Goal: Information Seeking & Learning: Learn about a topic

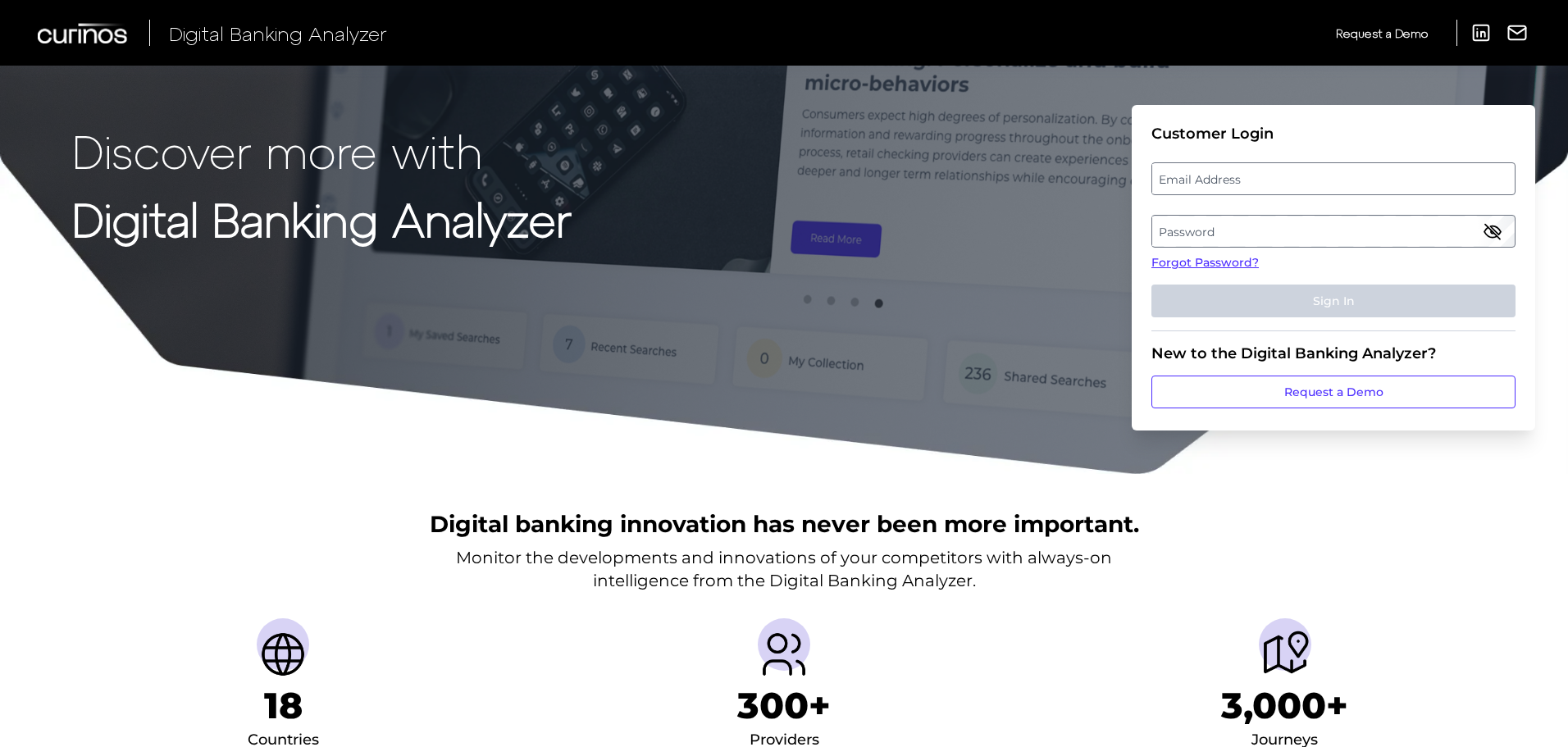
click at [1206, 175] on label "Email Address" at bounding box center [1333, 178] width 362 height 29
click at [1206, 175] on input "email" at bounding box center [1334, 179] width 364 height 33
type input "[EMAIL_ADDRESS][DOMAIN_NAME]"
click at [1197, 241] on label "Password" at bounding box center [1333, 231] width 362 height 29
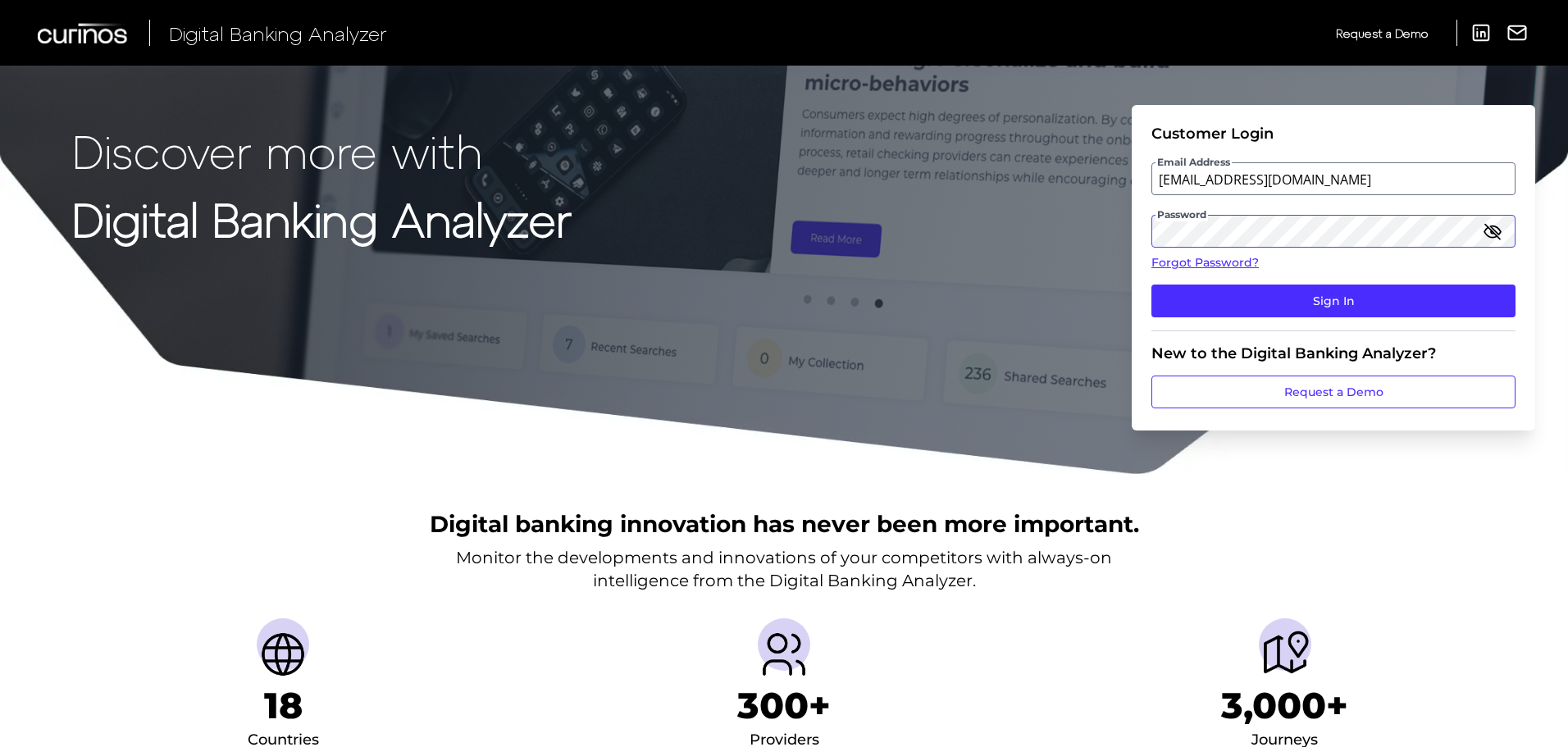
click at [1151, 285] on button "Sign In" at bounding box center [1334, 301] width 364 height 33
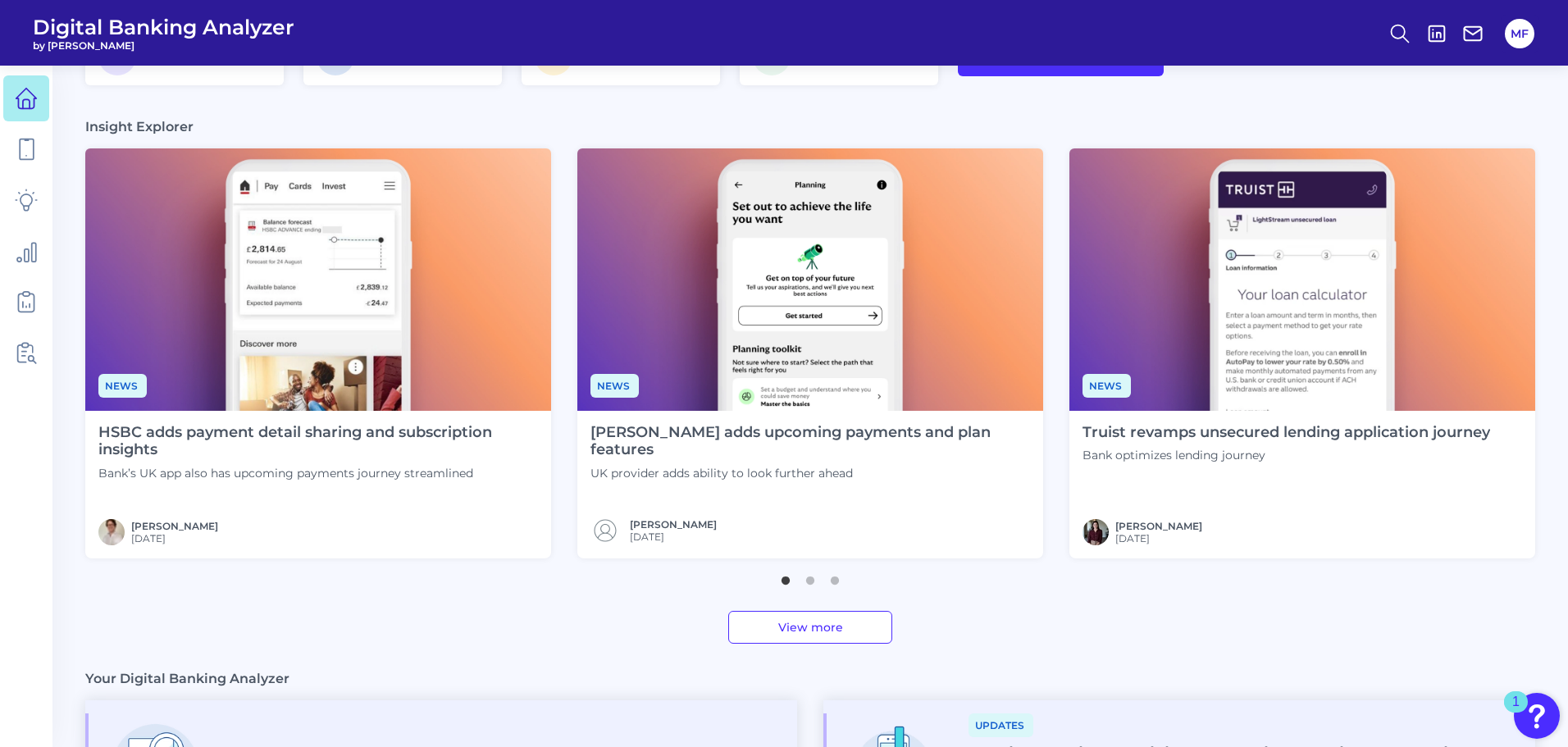
scroll to position [374, 0]
click at [812, 581] on button "2" at bounding box center [810, 575] width 17 height 17
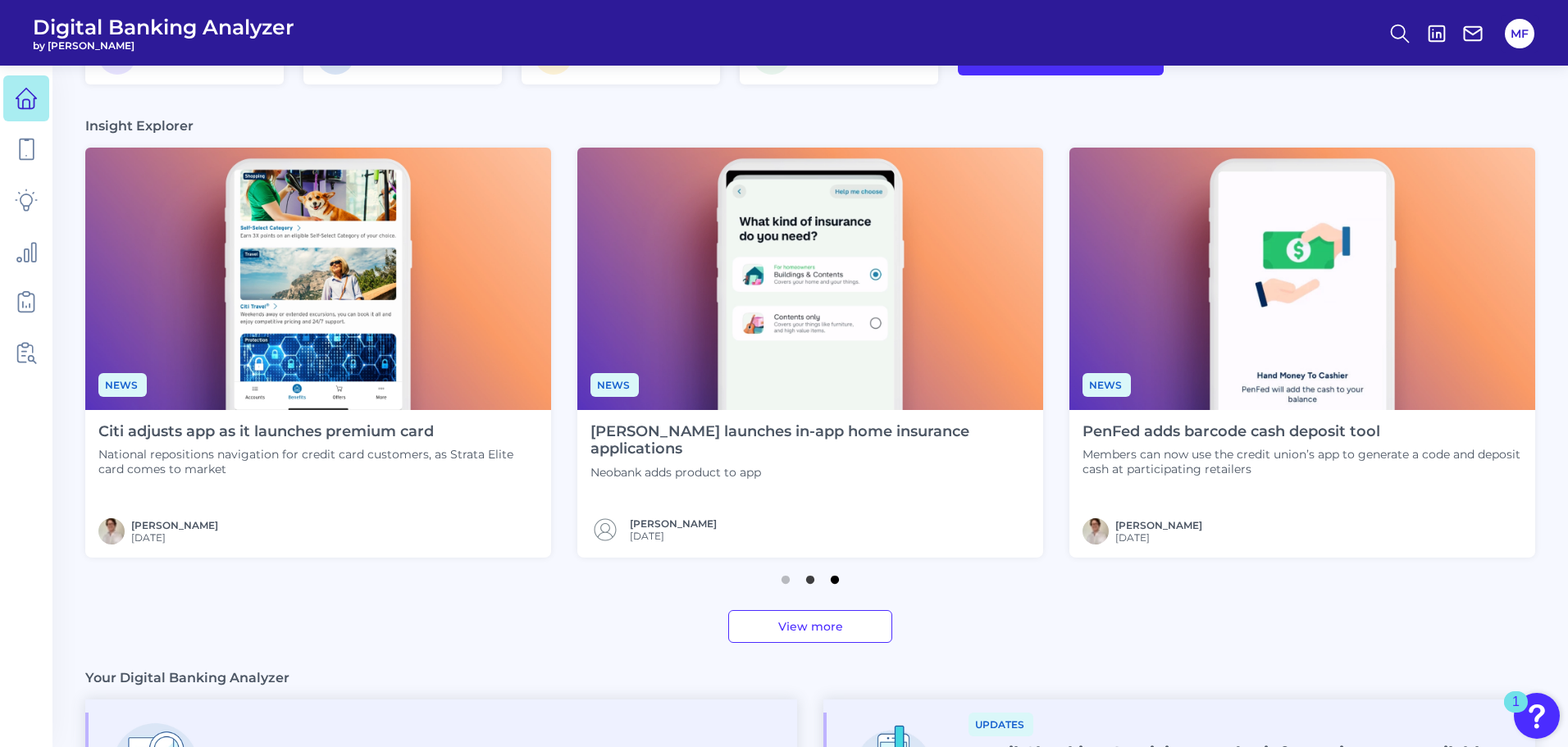
click at [836, 581] on button "3" at bounding box center [835, 575] width 17 height 17
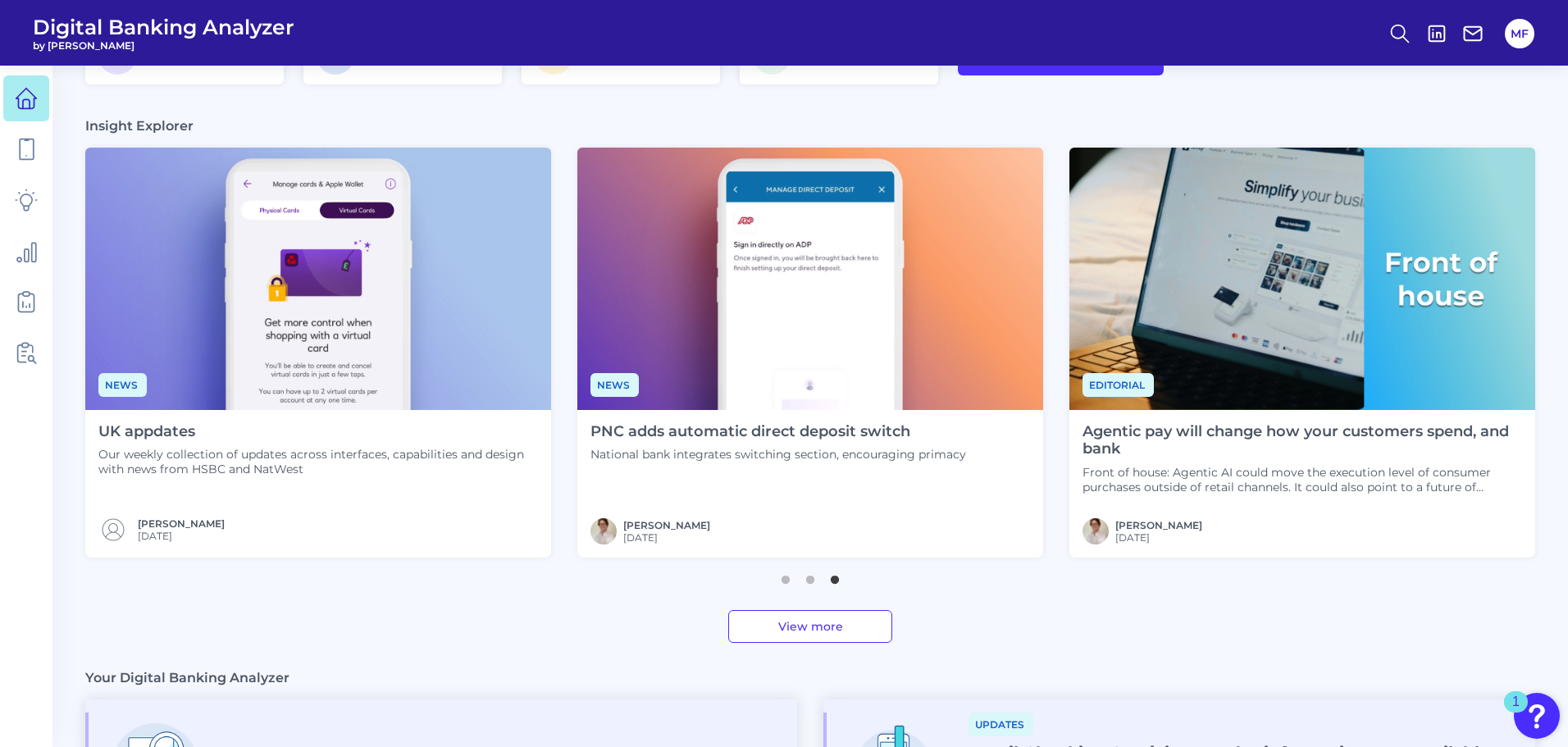
click at [834, 280] on img at bounding box center [810, 278] width 466 height 263
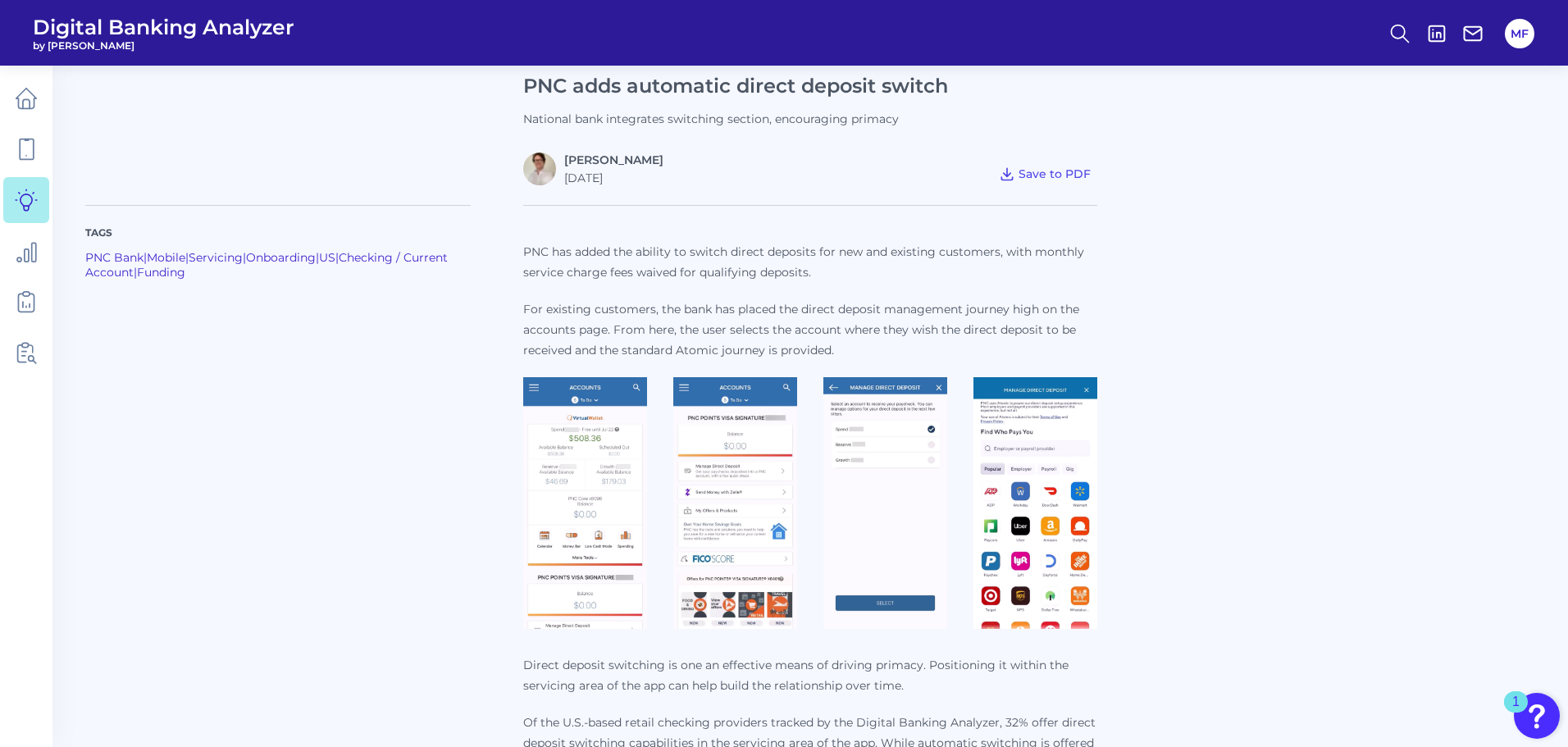
scroll to position [432, 0]
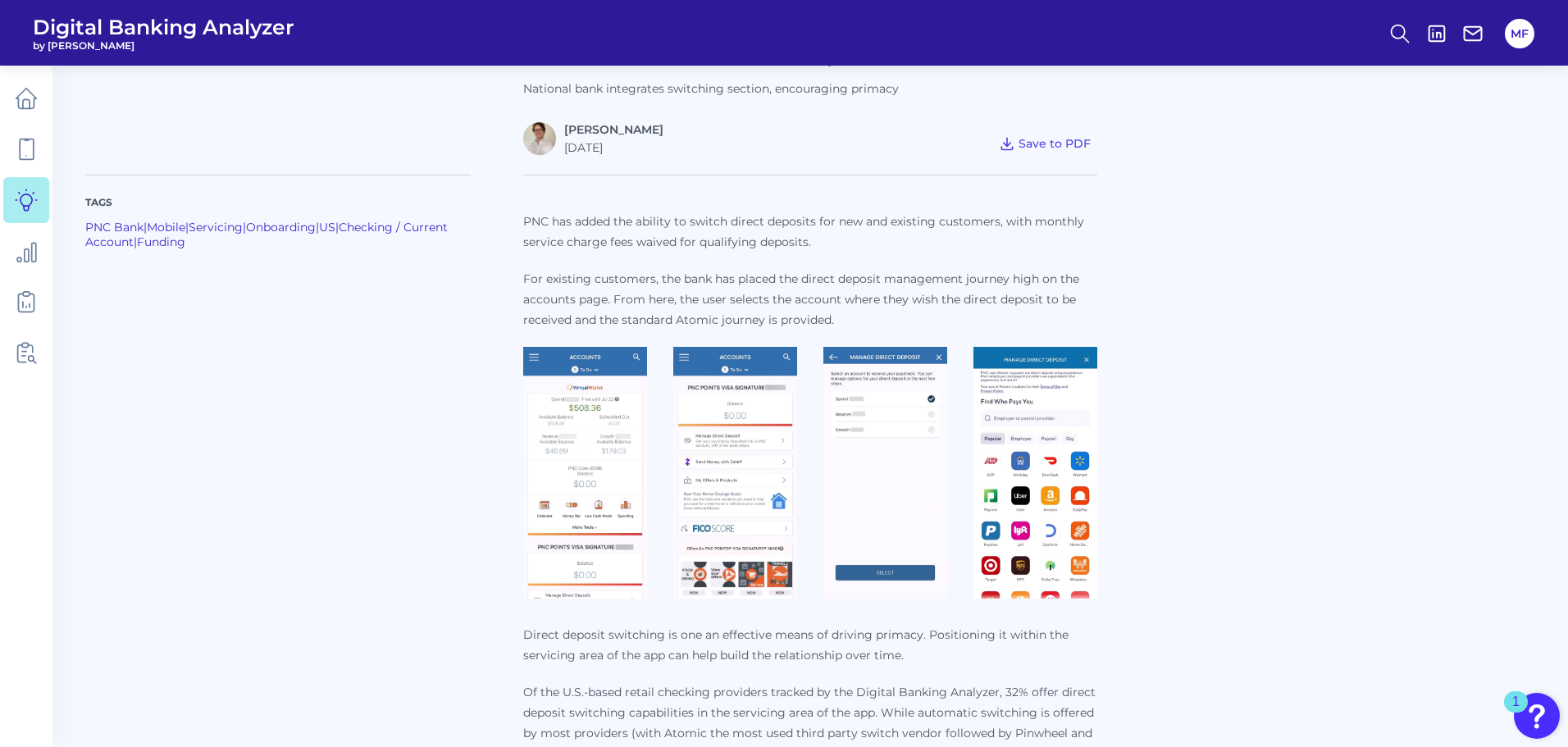
click at [566, 457] on img at bounding box center [585, 473] width 124 height 253
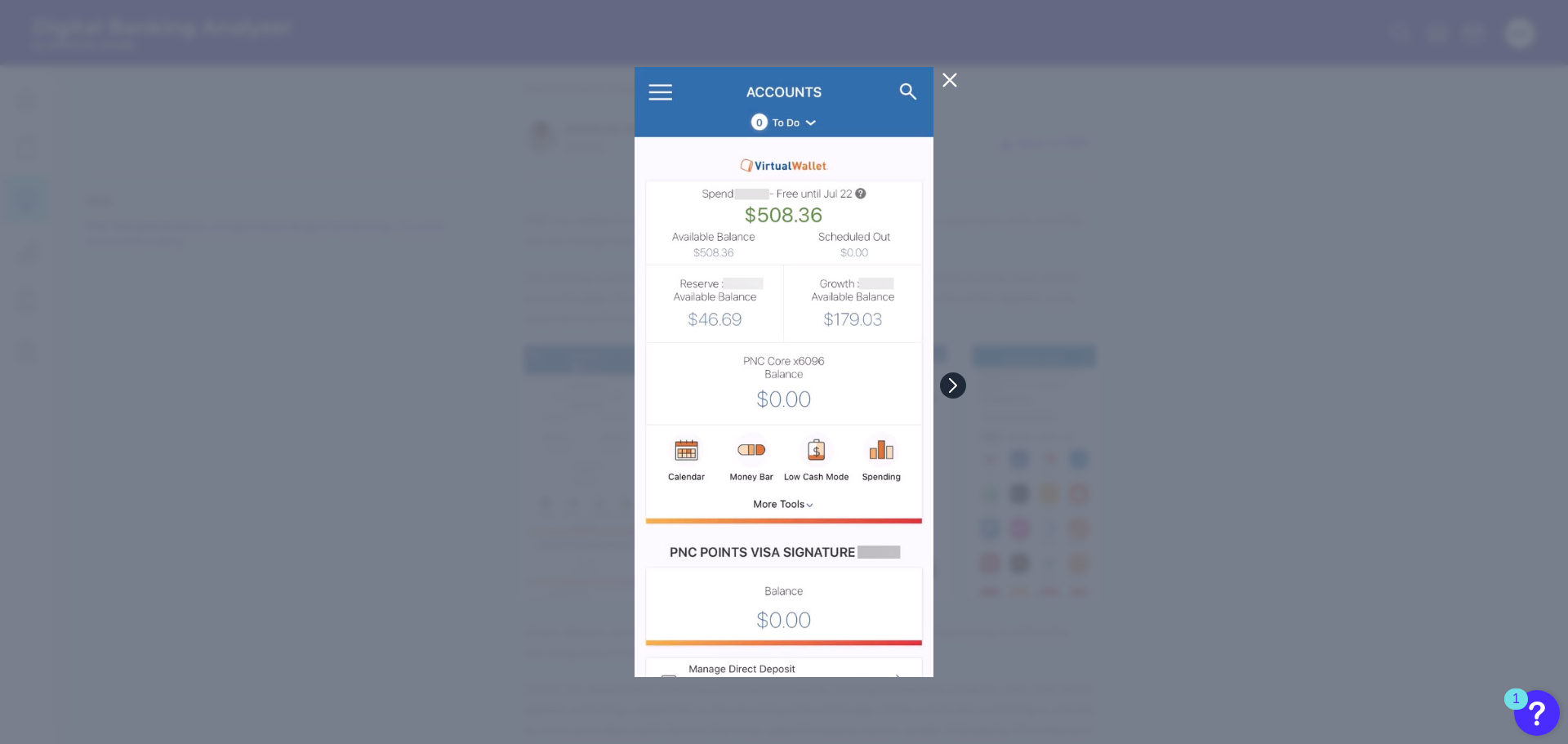
click at [961, 385] on button at bounding box center [953, 386] width 26 height 26
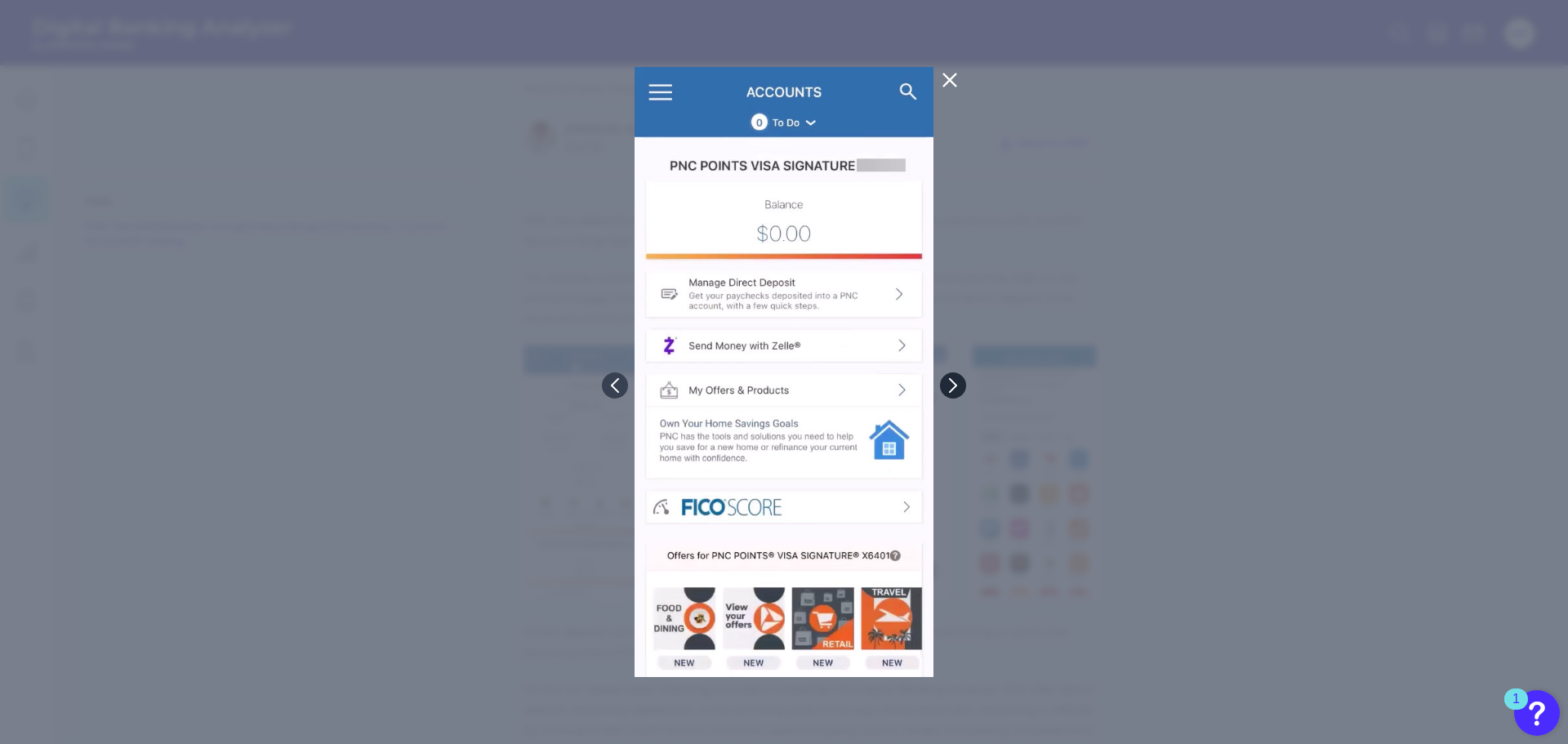
click at [961, 385] on button at bounding box center [953, 386] width 26 height 26
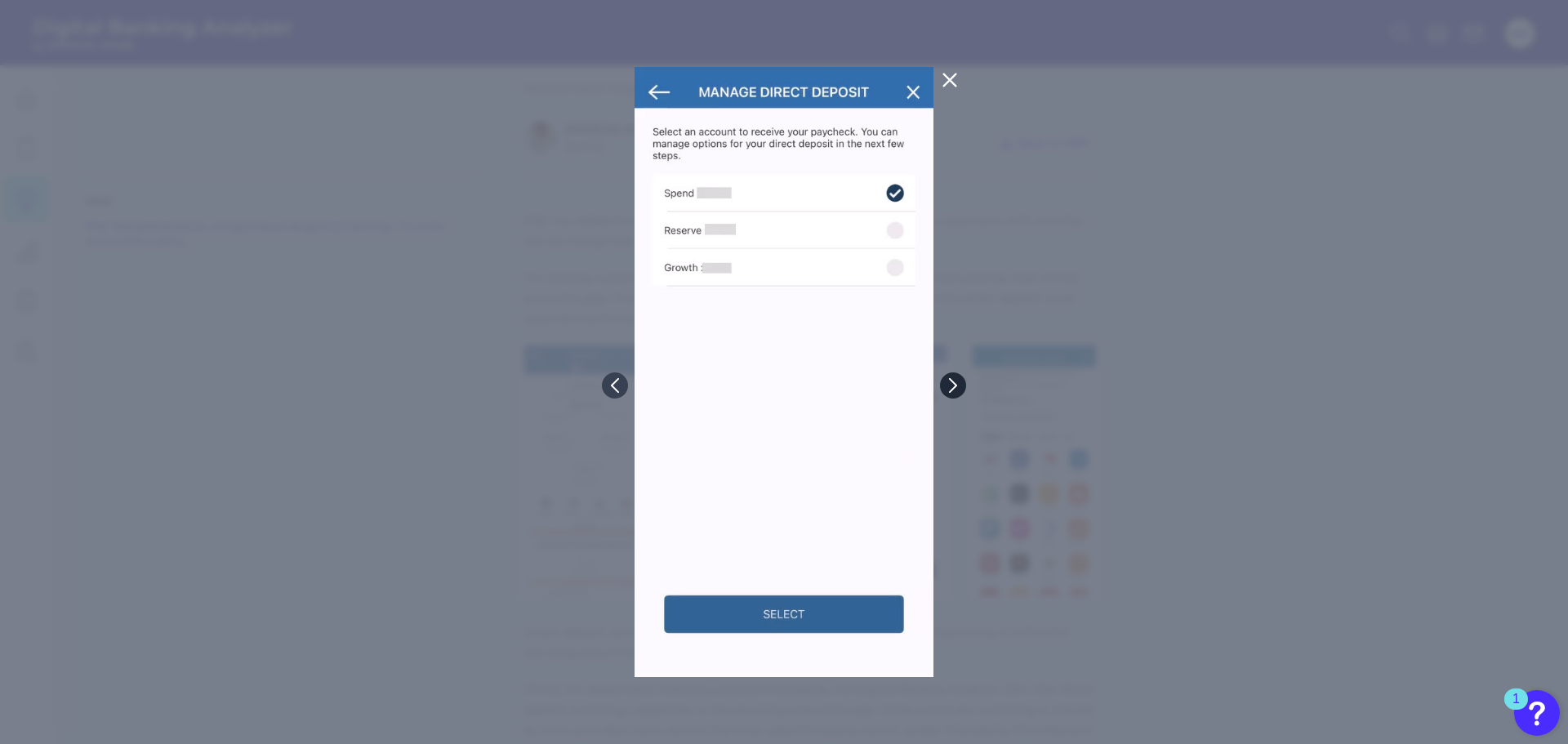
click at [961, 385] on button at bounding box center [953, 386] width 26 height 26
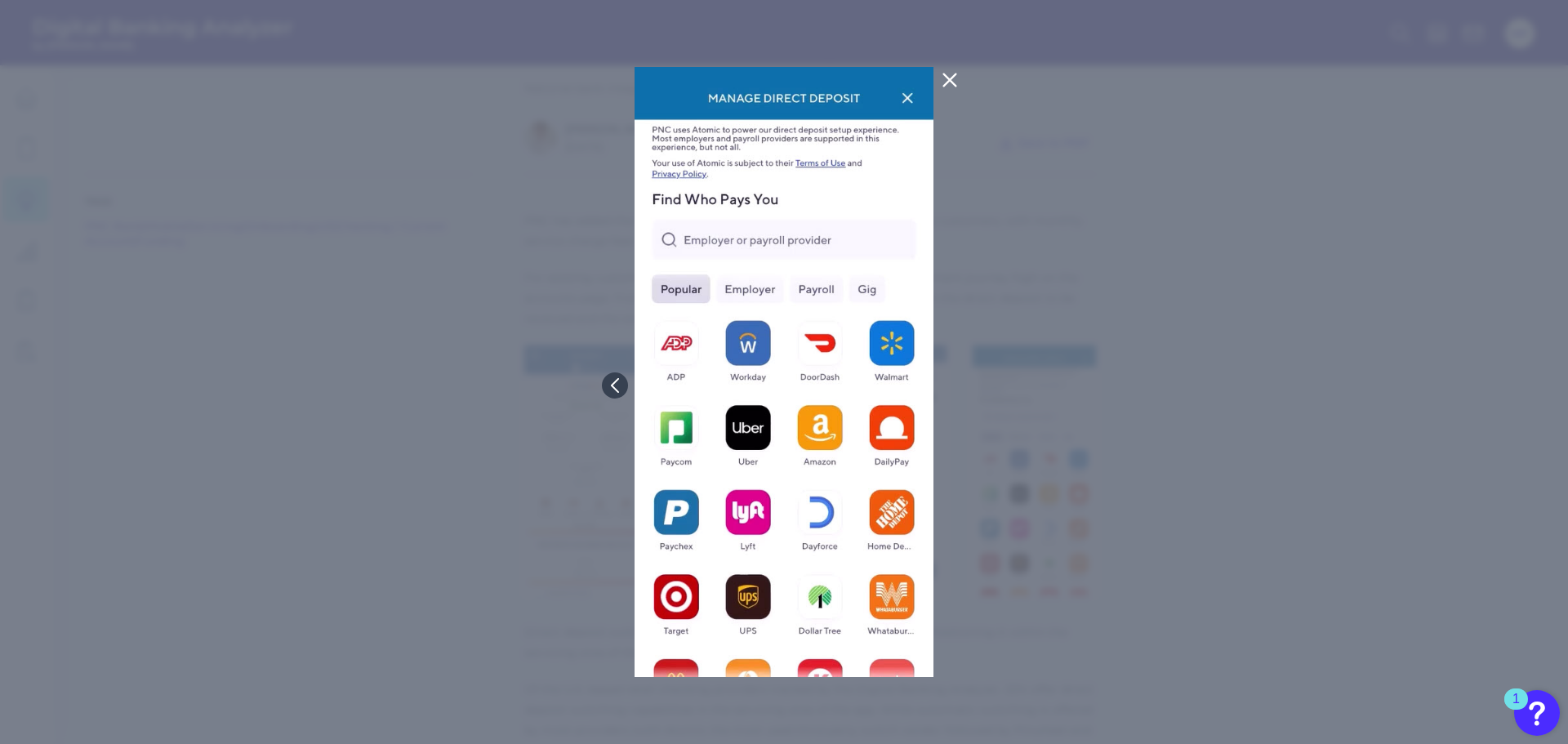
click at [950, 80] on icon at bounding box center [950, 80] width 12 height 12
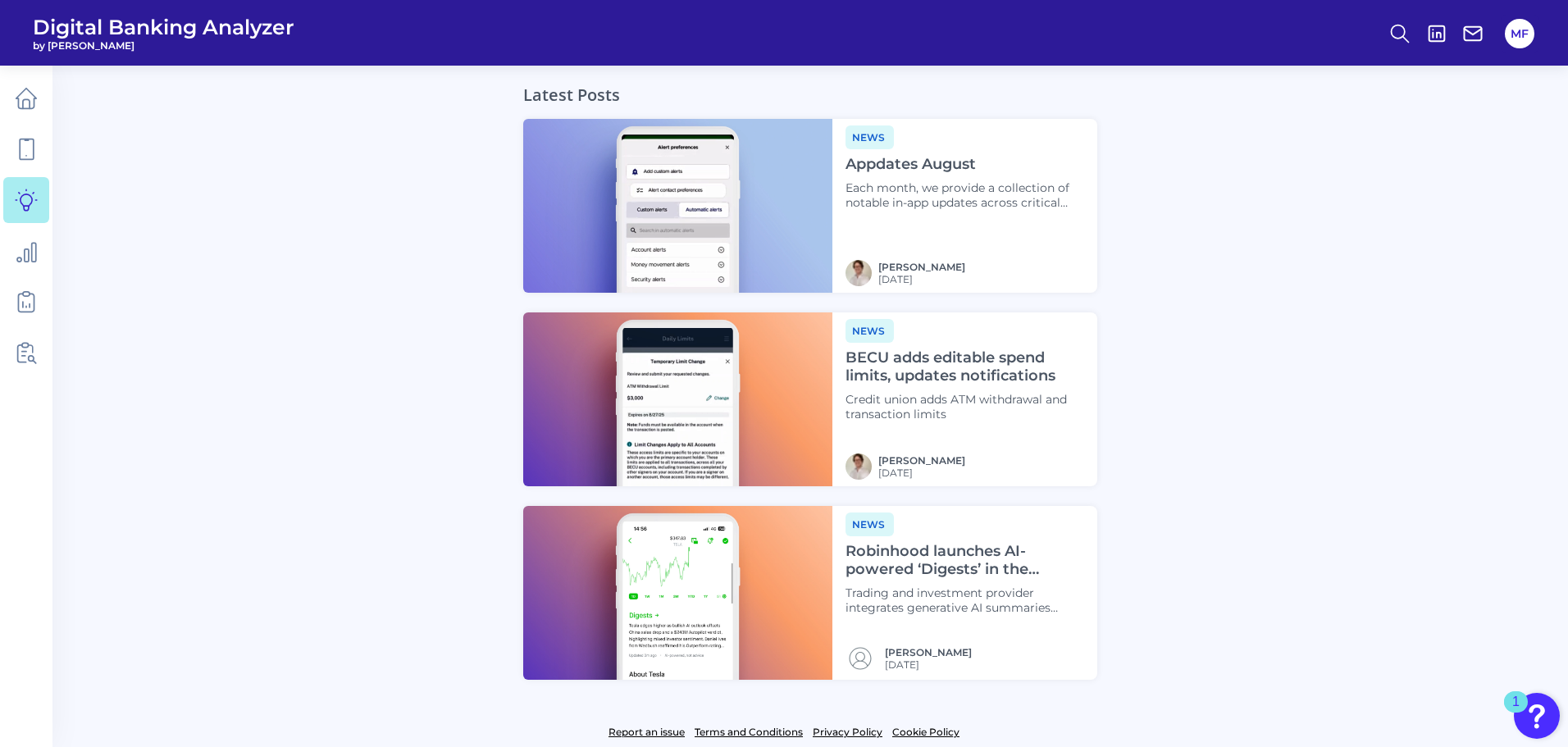
scroll to position [1237, 0]
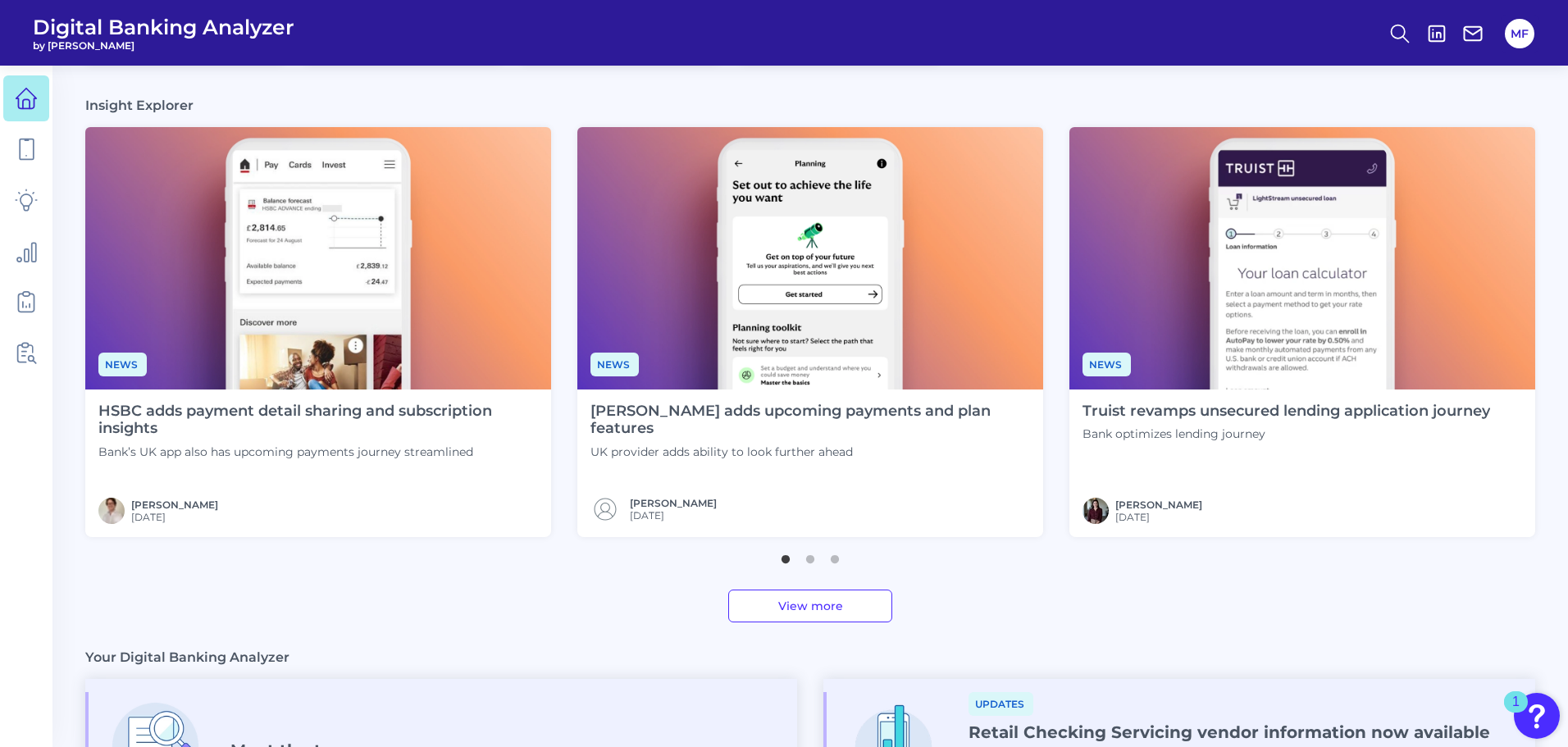
scroll to position [405, 0]
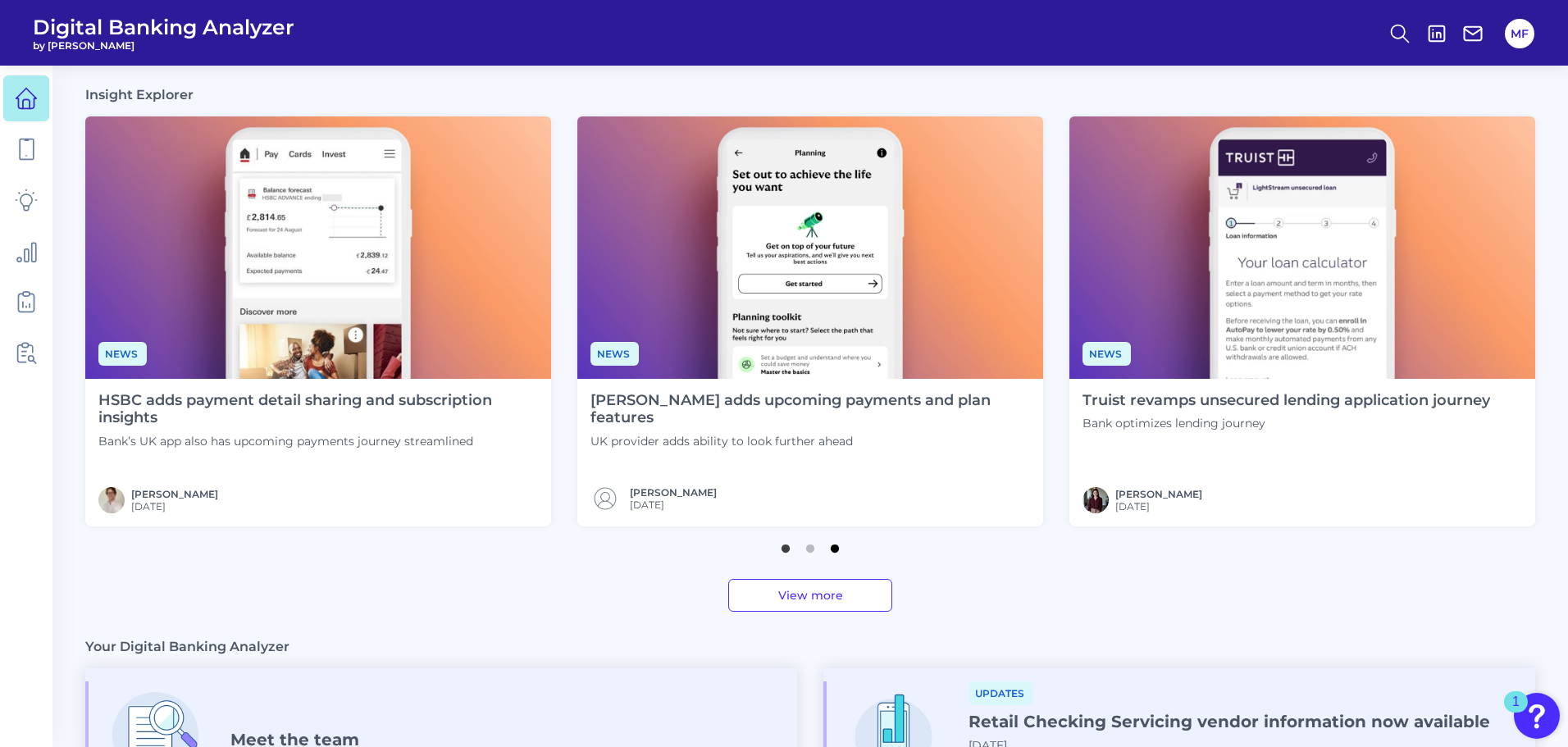
click at [834, 551] on button "3" at bounding box center [835, 544] width 17 height 17
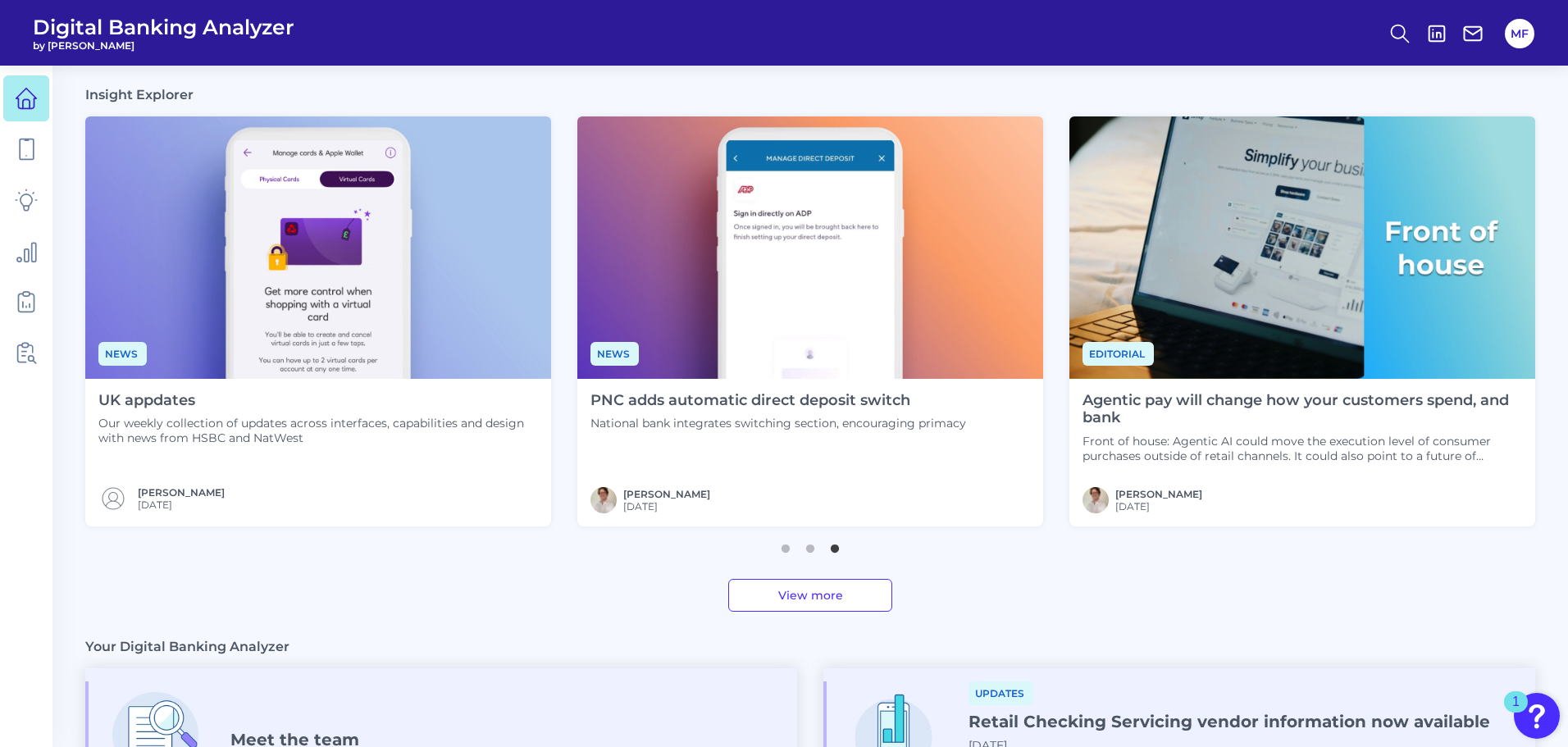
click at [1182, 403] on h4 "Agentic pay will change how your customers spend, and bank" at bounding box center [1302, 409] width 440 height 35
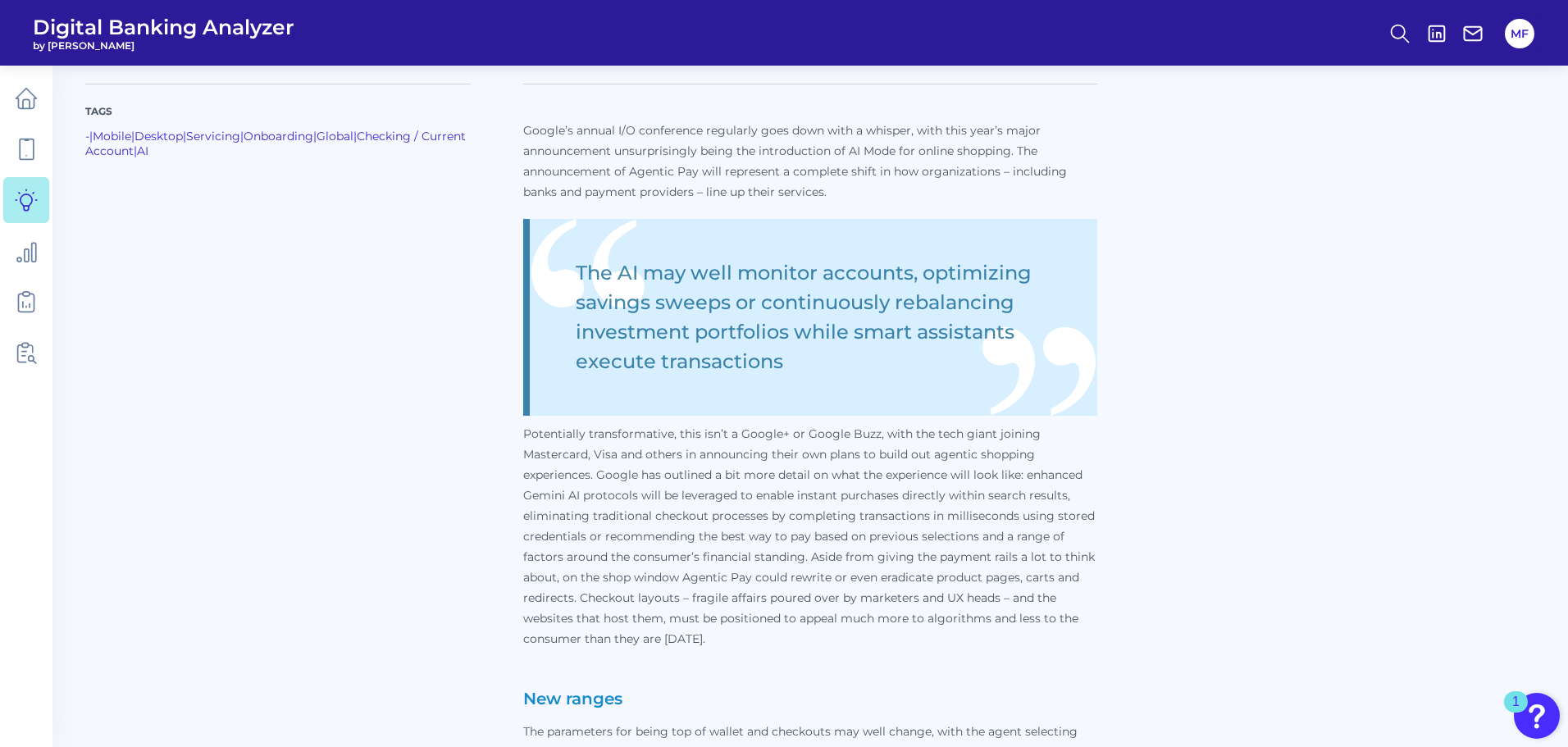
scroll to position [561, 0]
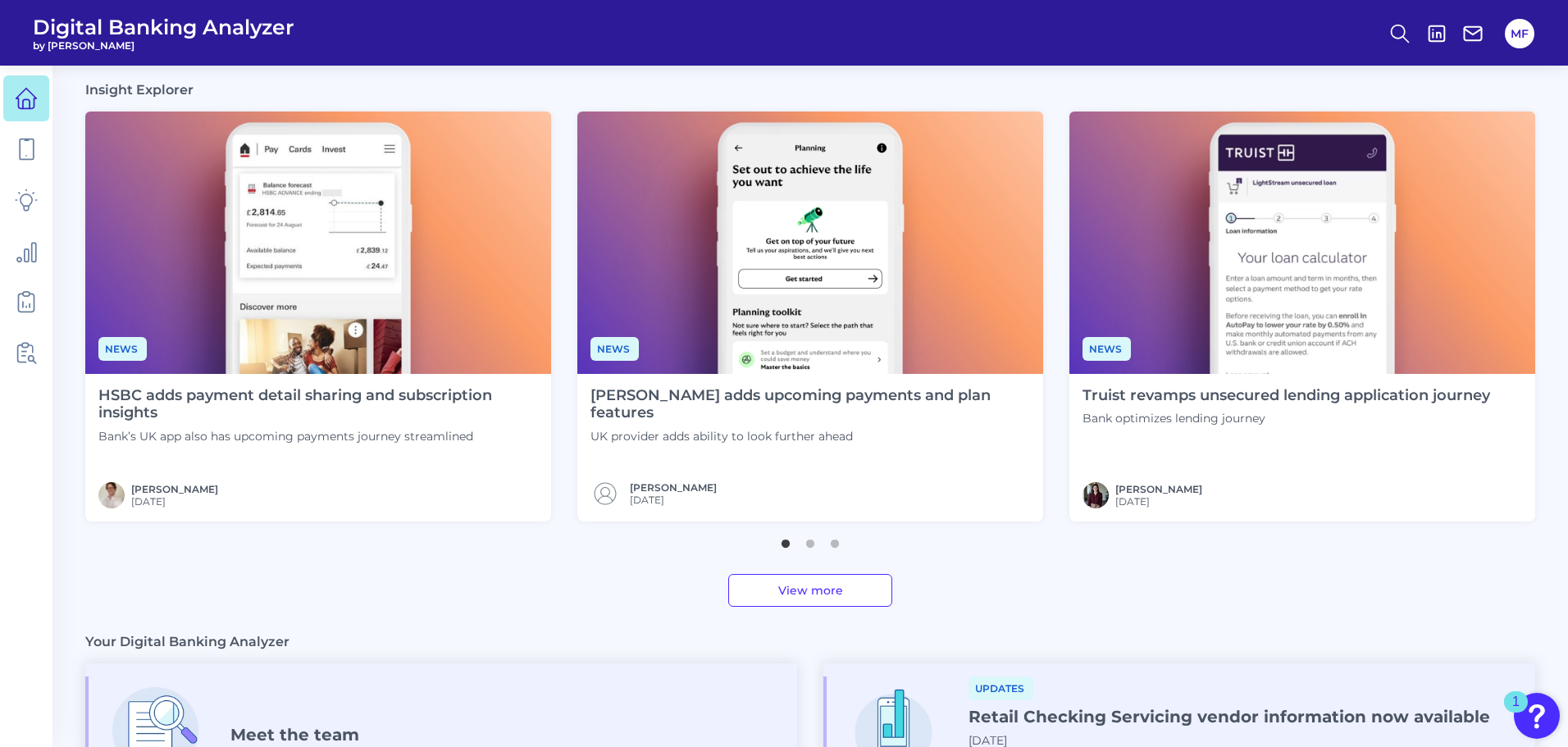
scroll to position [408, 0]
click at [777, 306] on img at bounding box center [810, 244] width 466 height 263
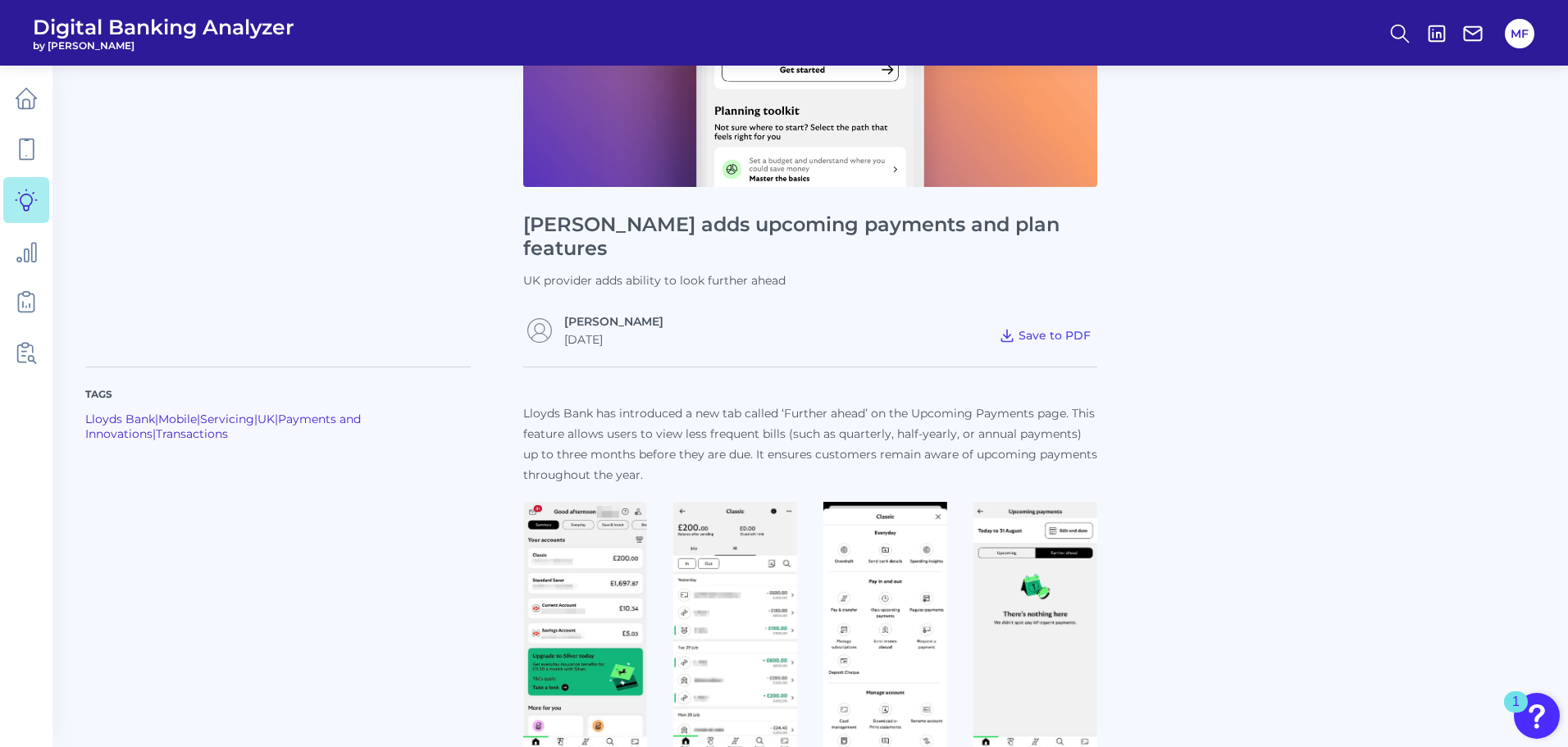
scroll to position [262, 0]
click at [598, 577] on img at bounding box center [585, 632] width 124 height 258
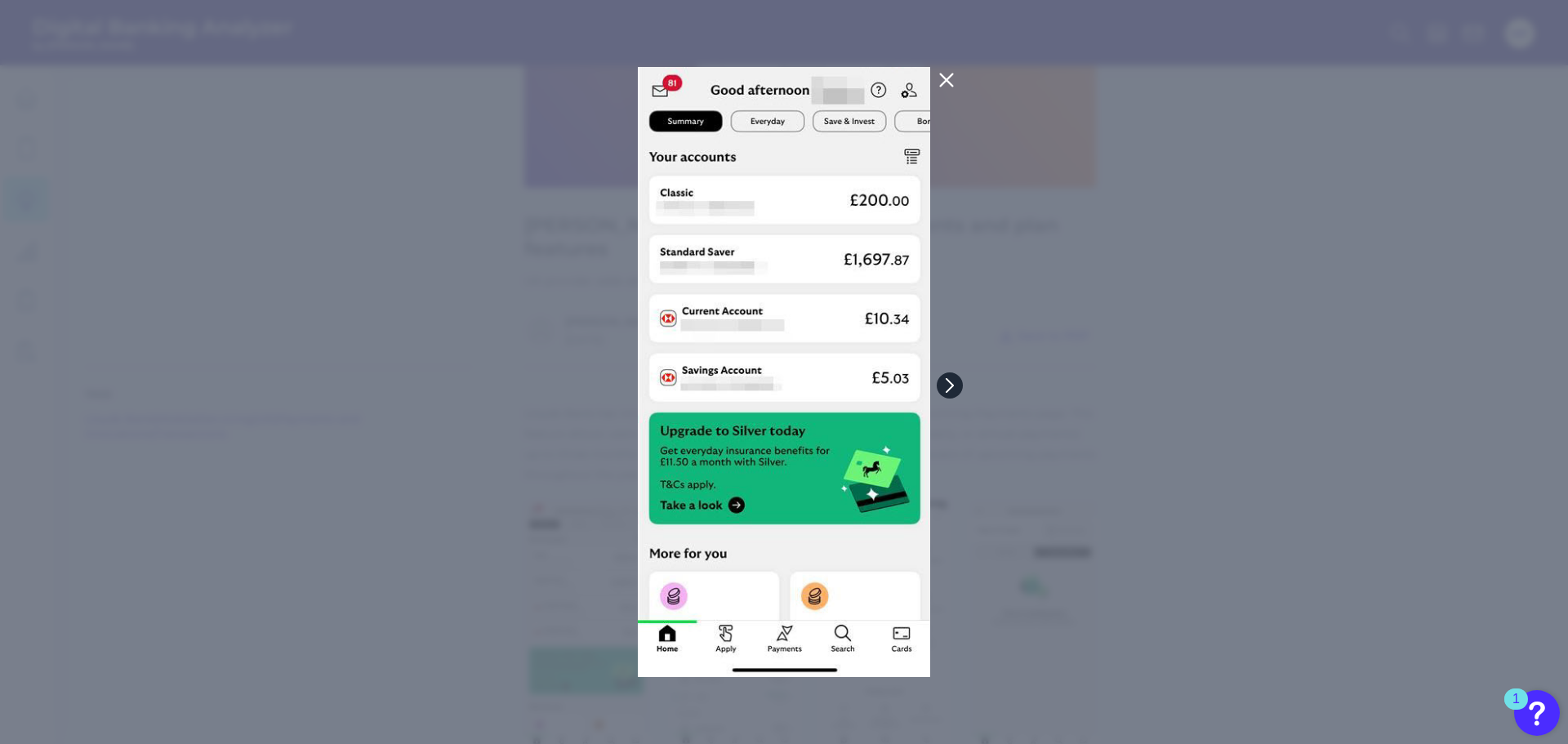
click at [949, 387] on icon at bounding box center [950, 385] width 15 height 15
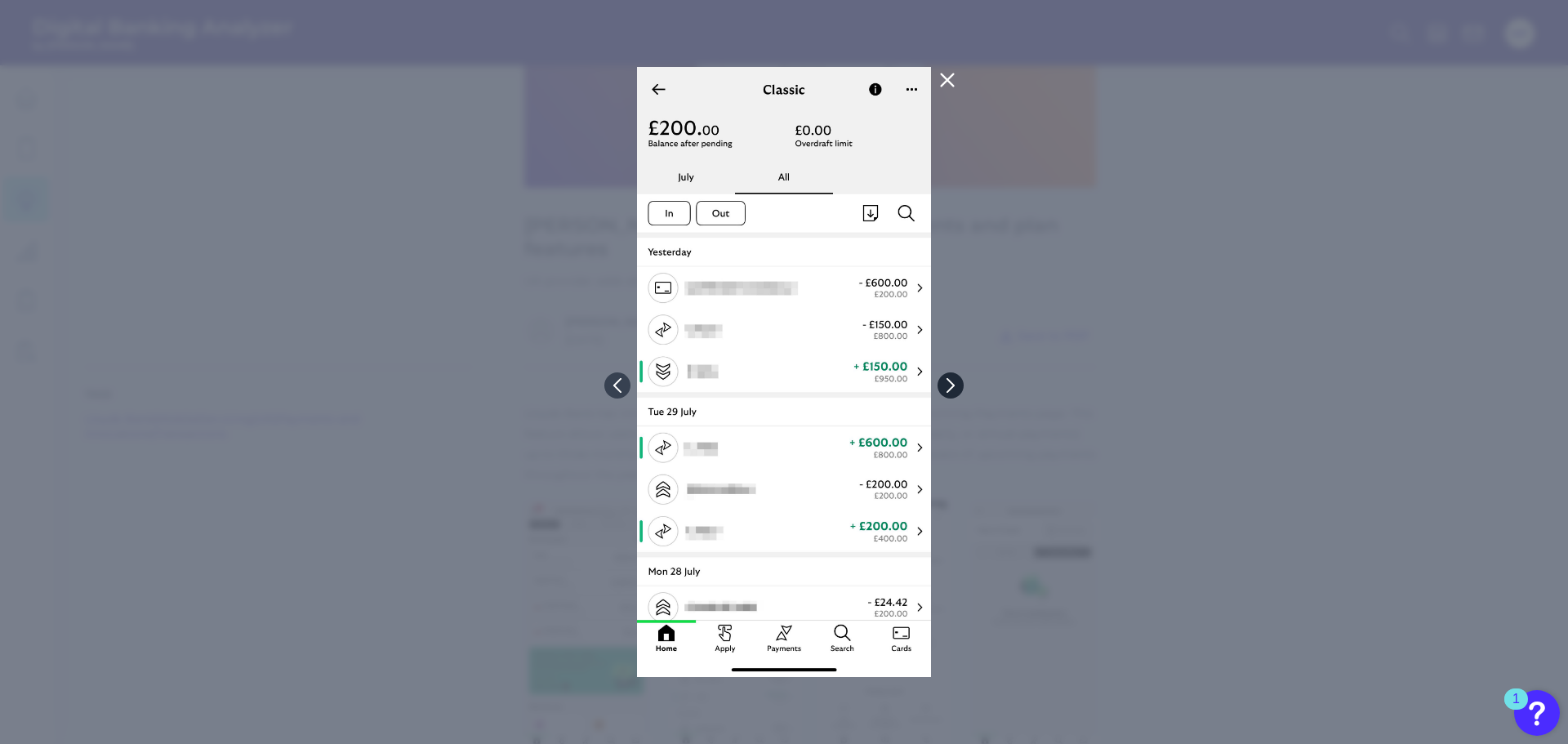
click at [949, 387] on icon at bounding box center [950, 385] width 15 height 15
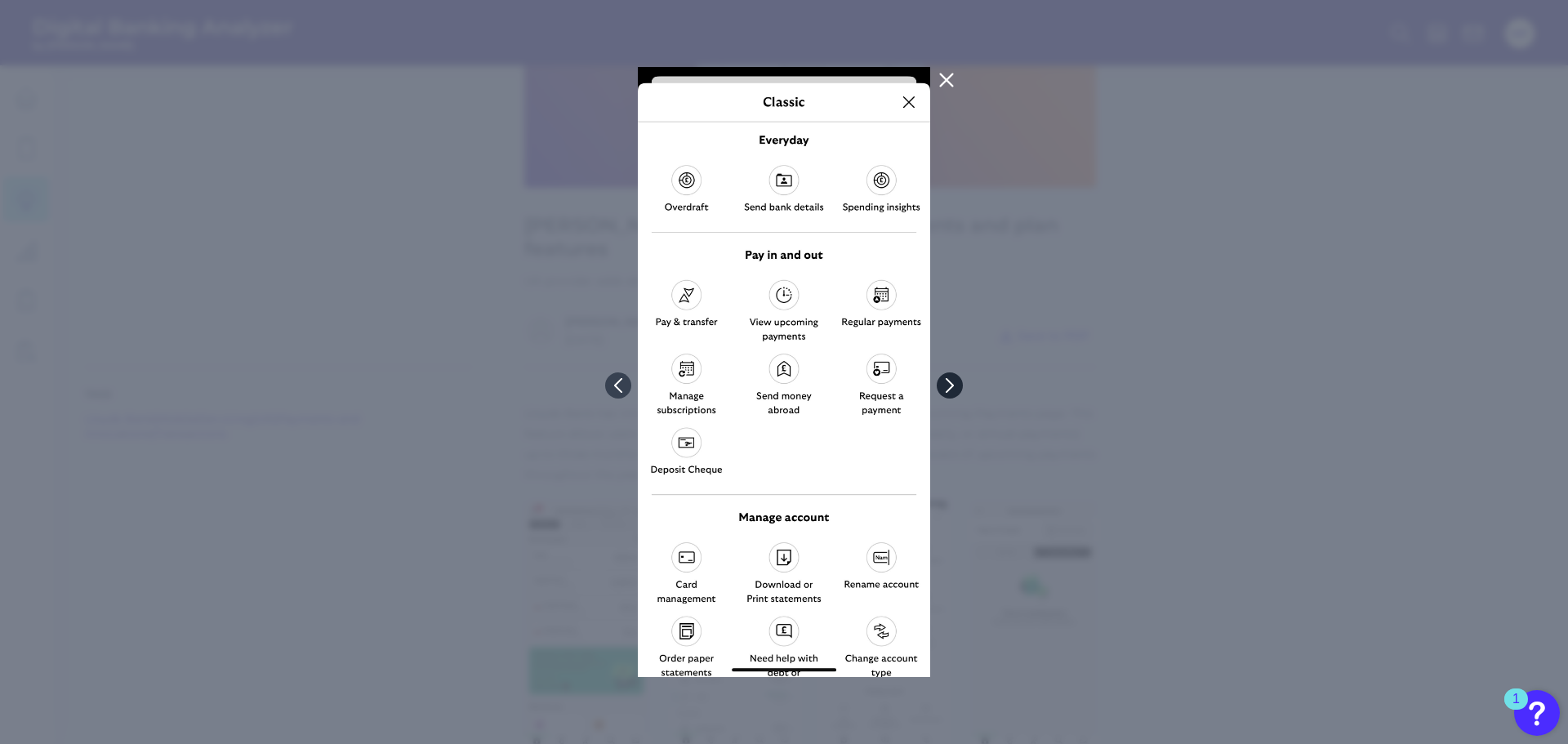
click at [949, 387] on icon at bounding box center [950, 385] width 15 height 15
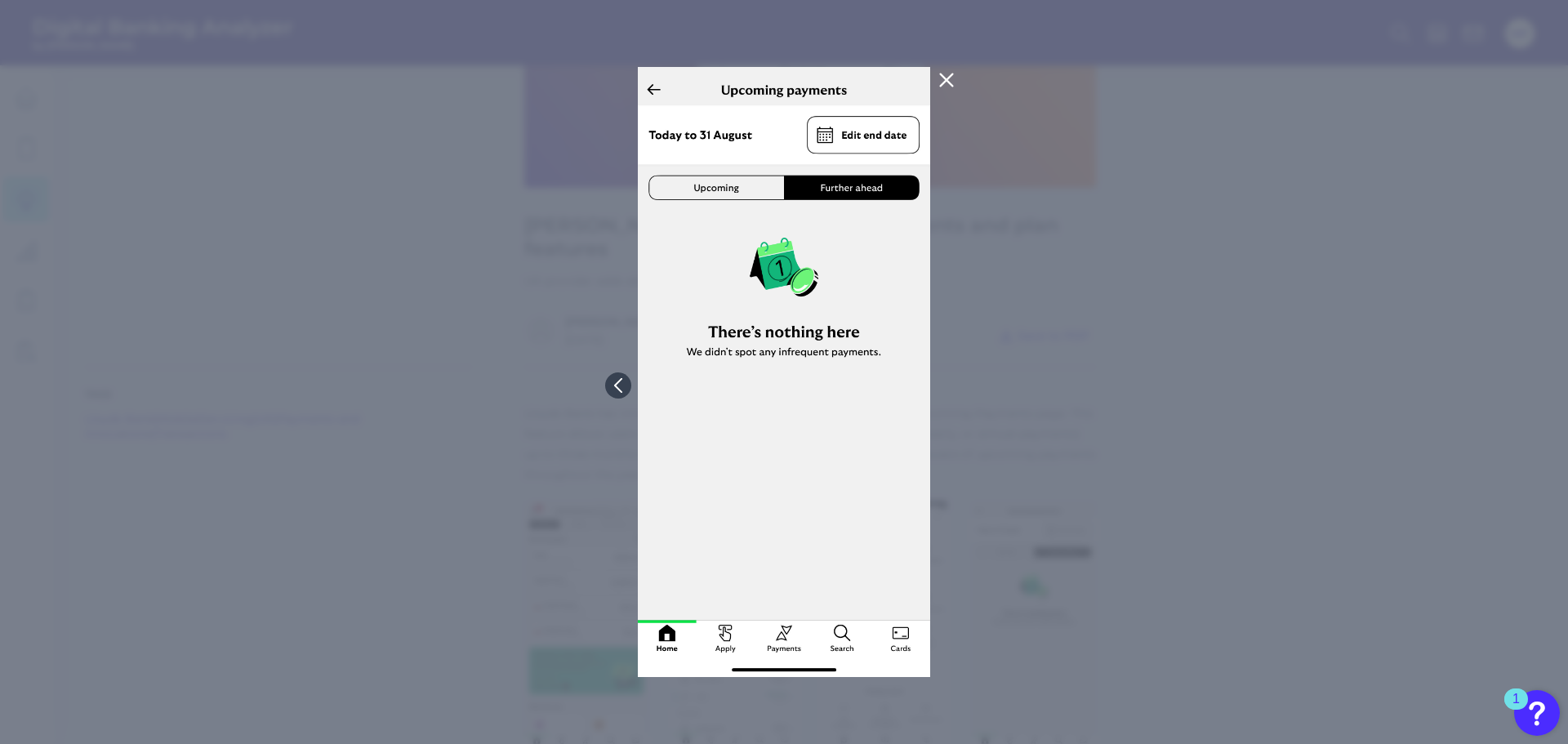
click at [944, 92] on button at bounding box center [946, 80] width 33 height 26
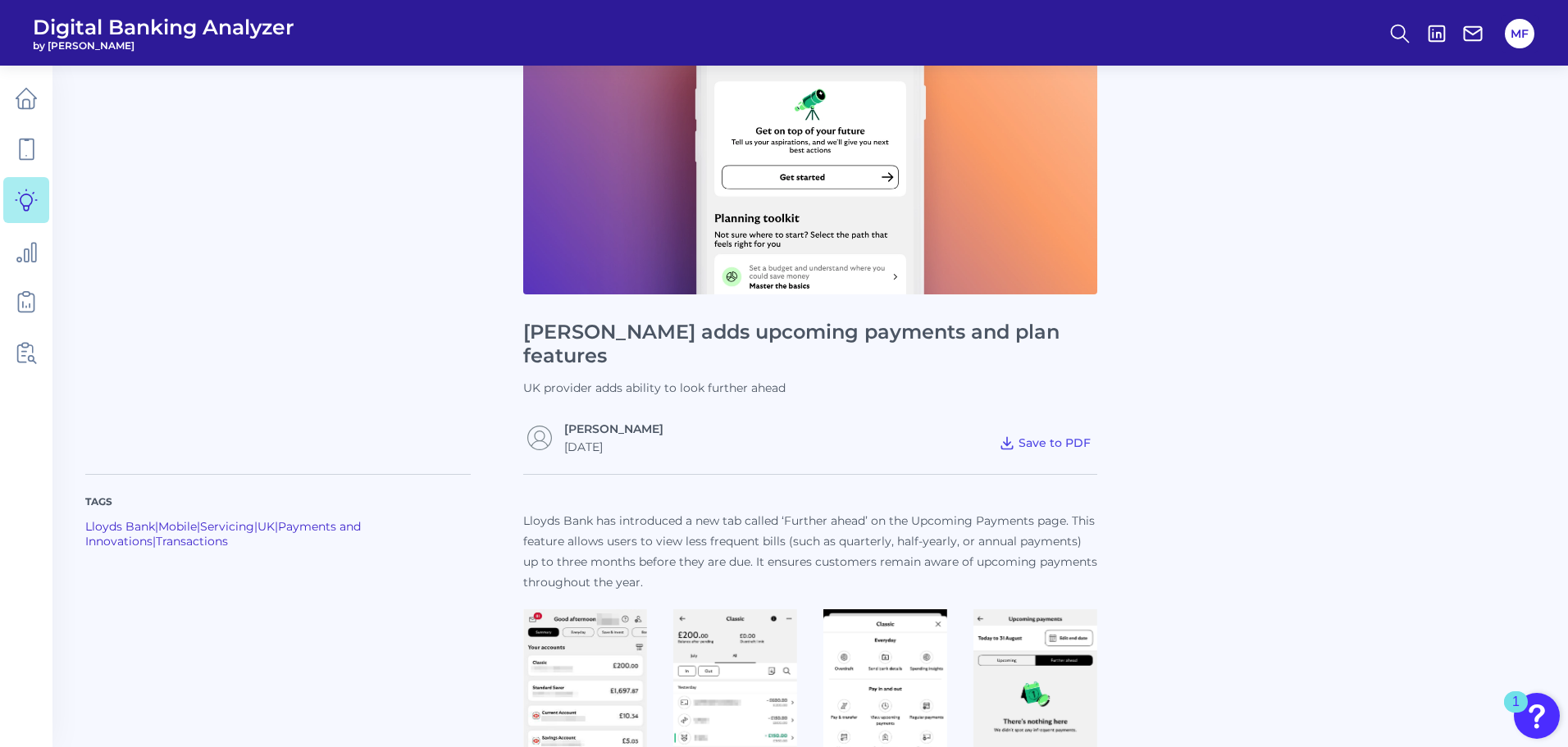
scroll to position [0, 0]
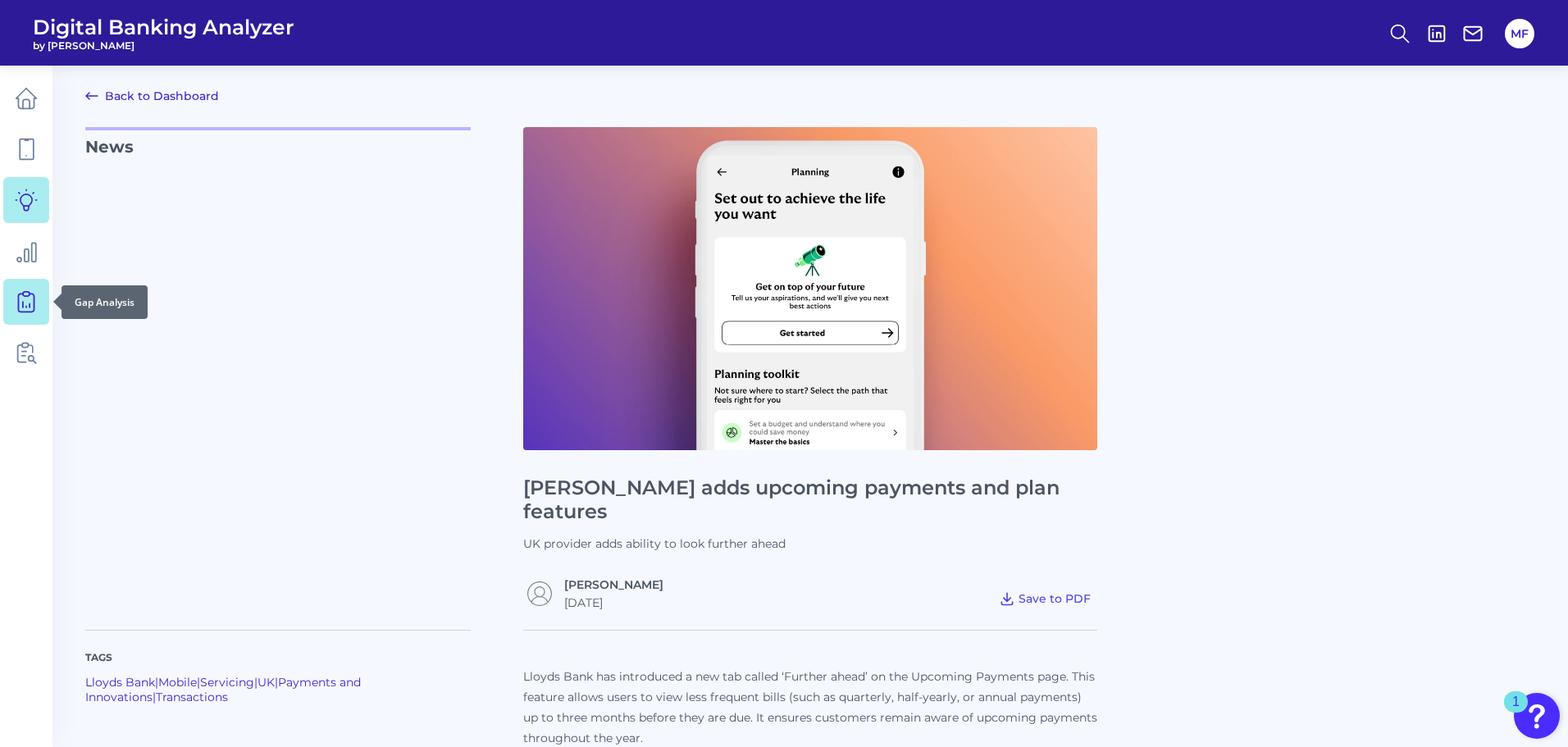
click at [26, 293] on icon at bounding box center [27, 301] width 23 height 23
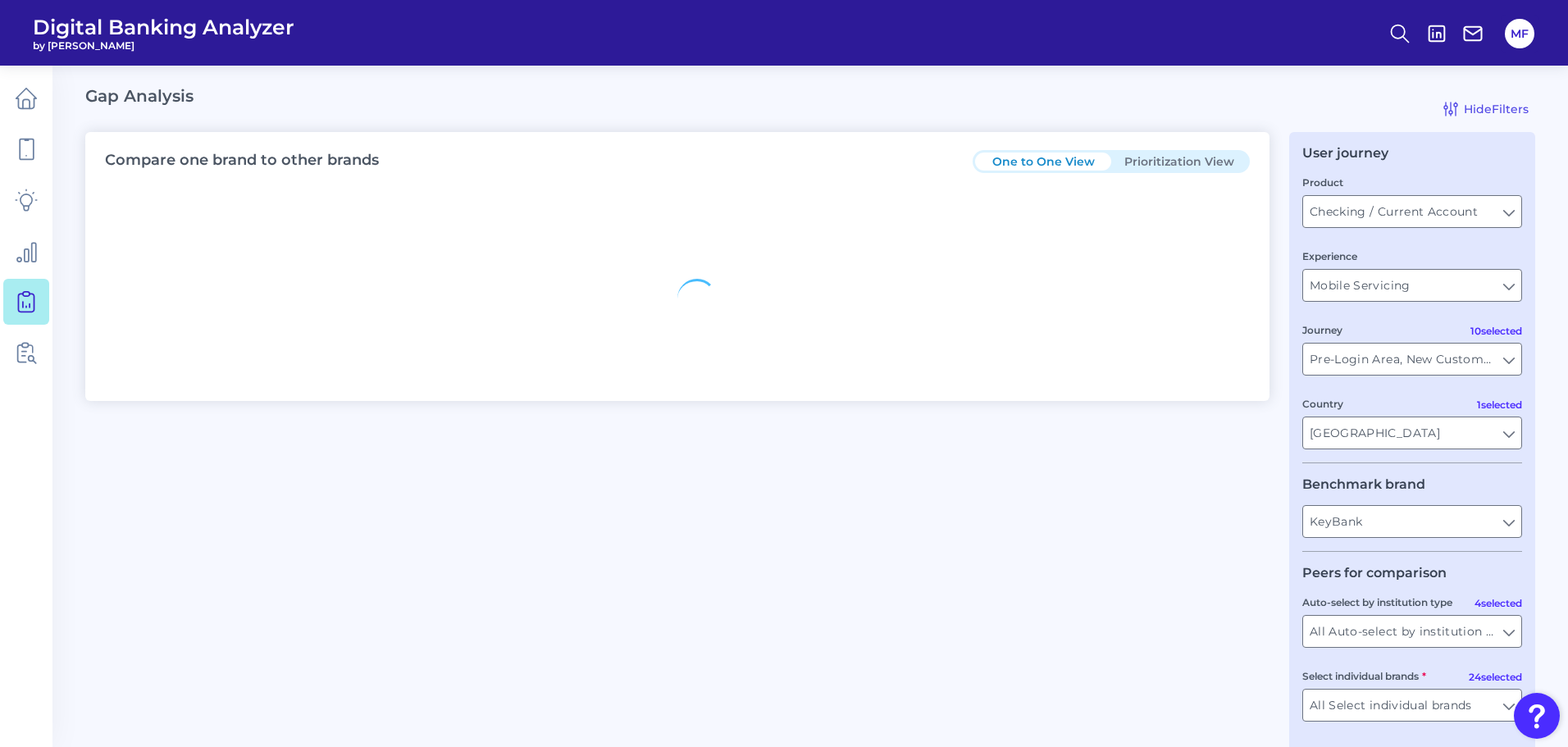
type input "All Countries"
type input "All Journeys"
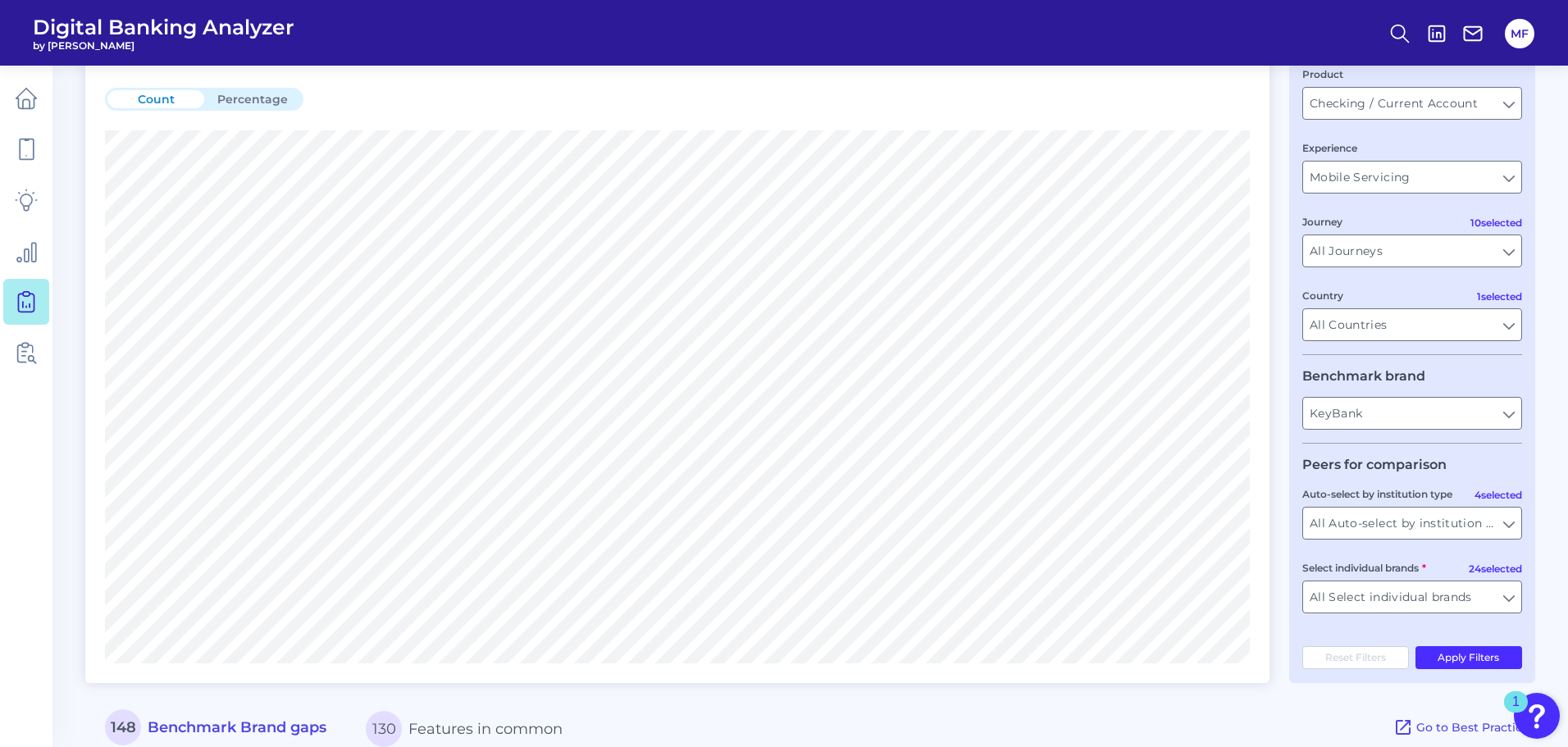
scroll to position [109, 0]
click at [234, 96] on button "Percentage" at bounding box center [252, 98] width 96 height 18
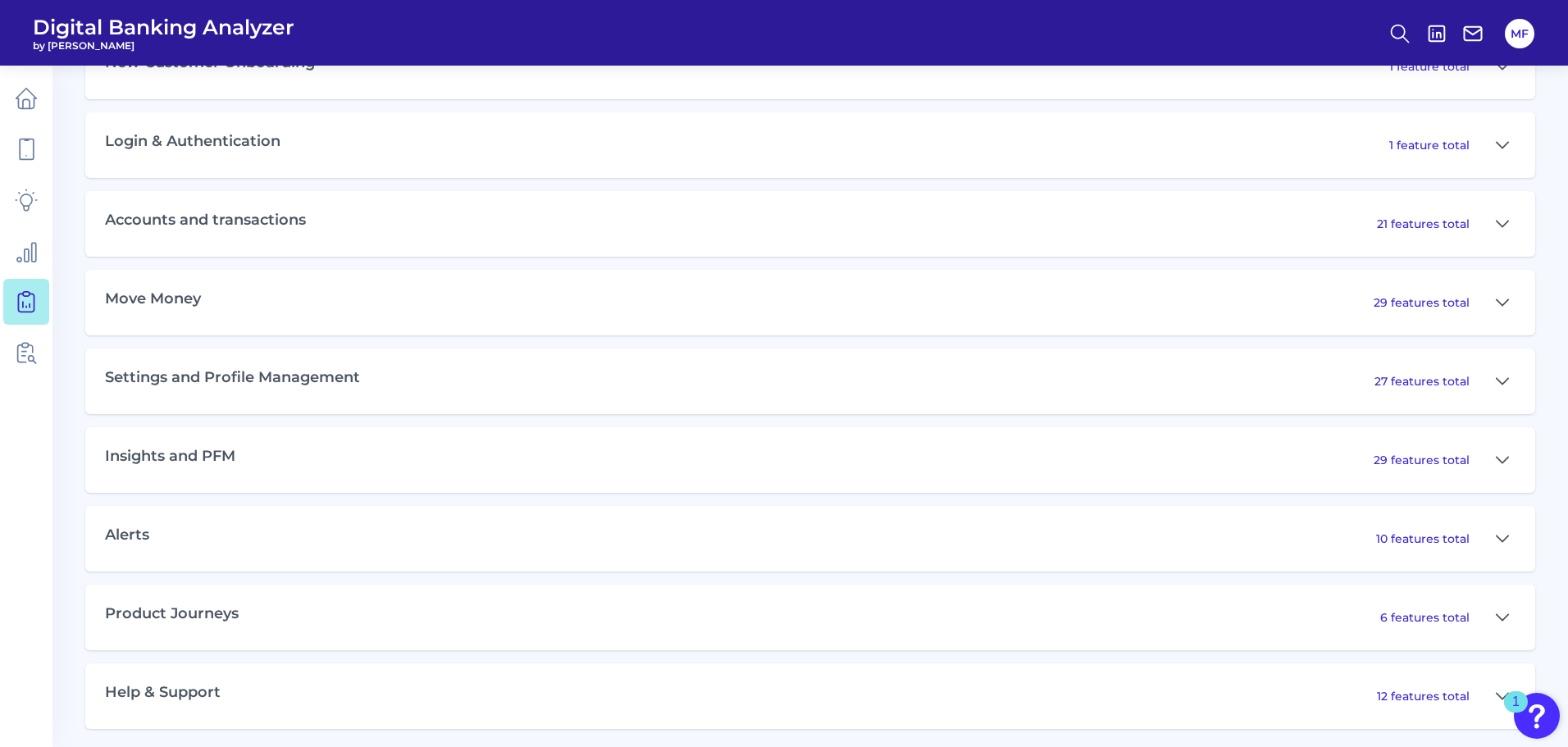
scroll to position [925, 0]
click at [629, 434] on div "Insights and PFM 29 features total" at bounding box center [809, 462] width 1449 height 65
click at [1427, 475] on div "29 features total" at bounding box center [1444, 462] width 142 height 27
click at [1501, 461] on icon at bounding box center [1502, 462] width 13 height 19
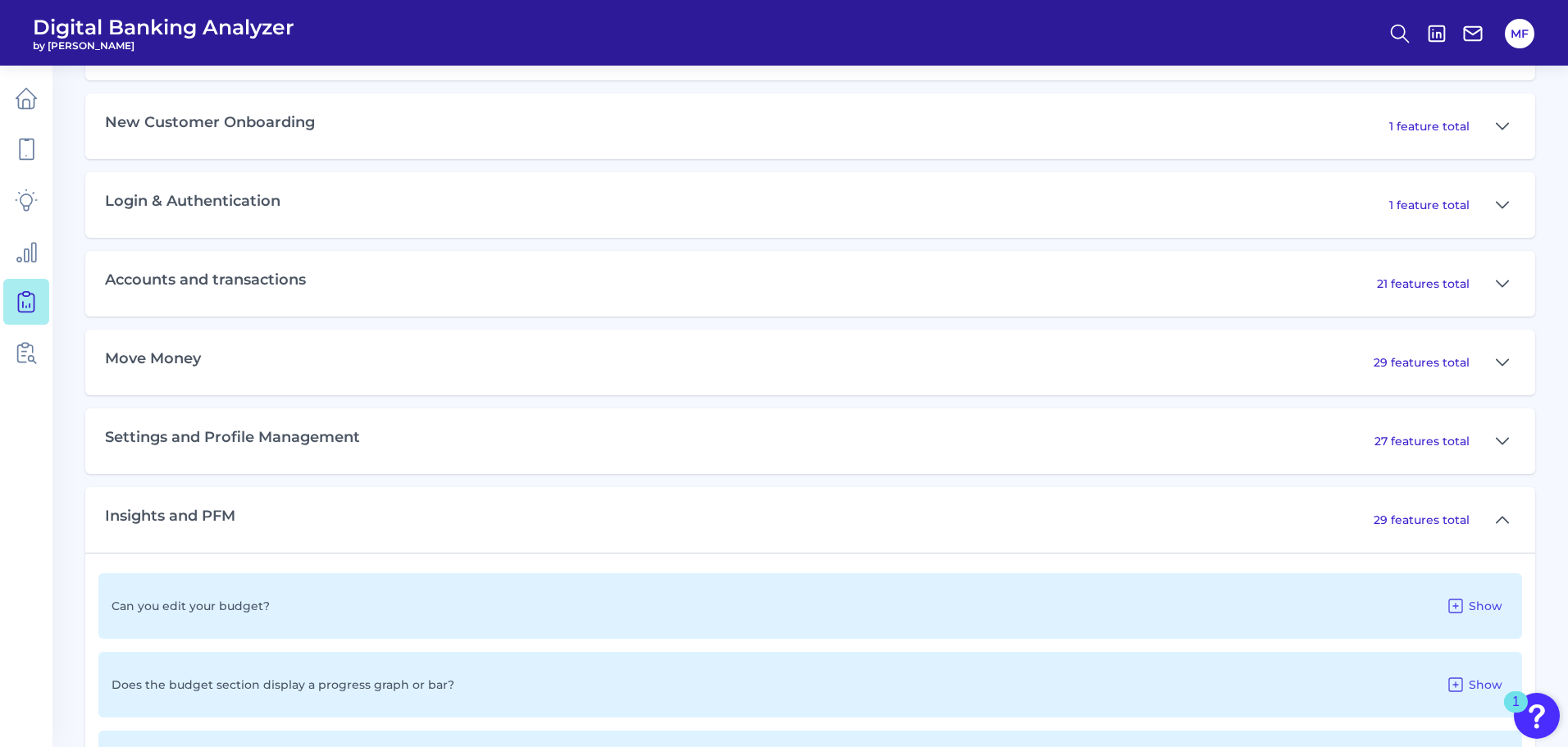
scroll to position [869, 0]
click at [1503, 519] on icon at bounding box center [1502, 518] width 13 height 19
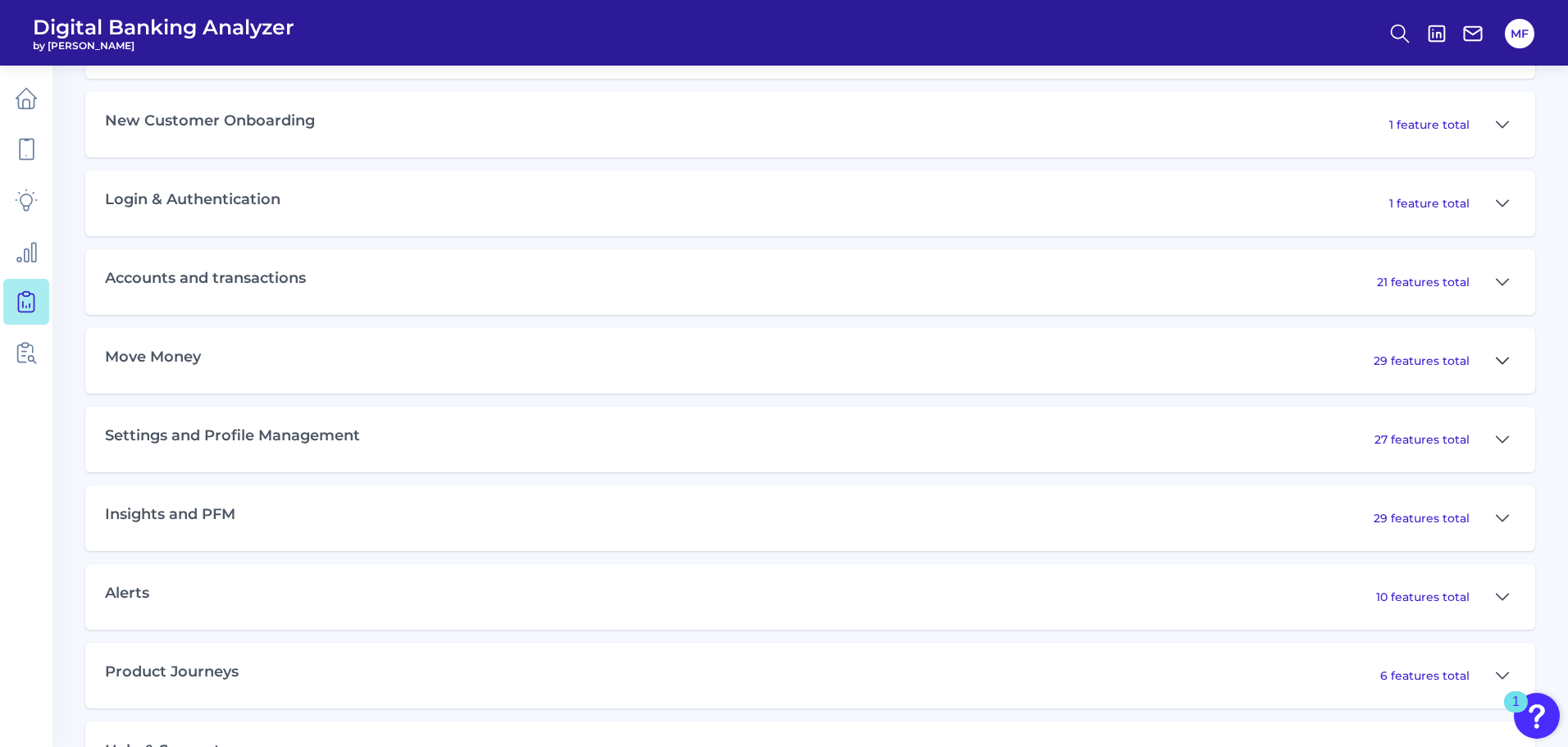
click at [1497, 368] on icon at bounding box center [1502, 361] width 13 height 19
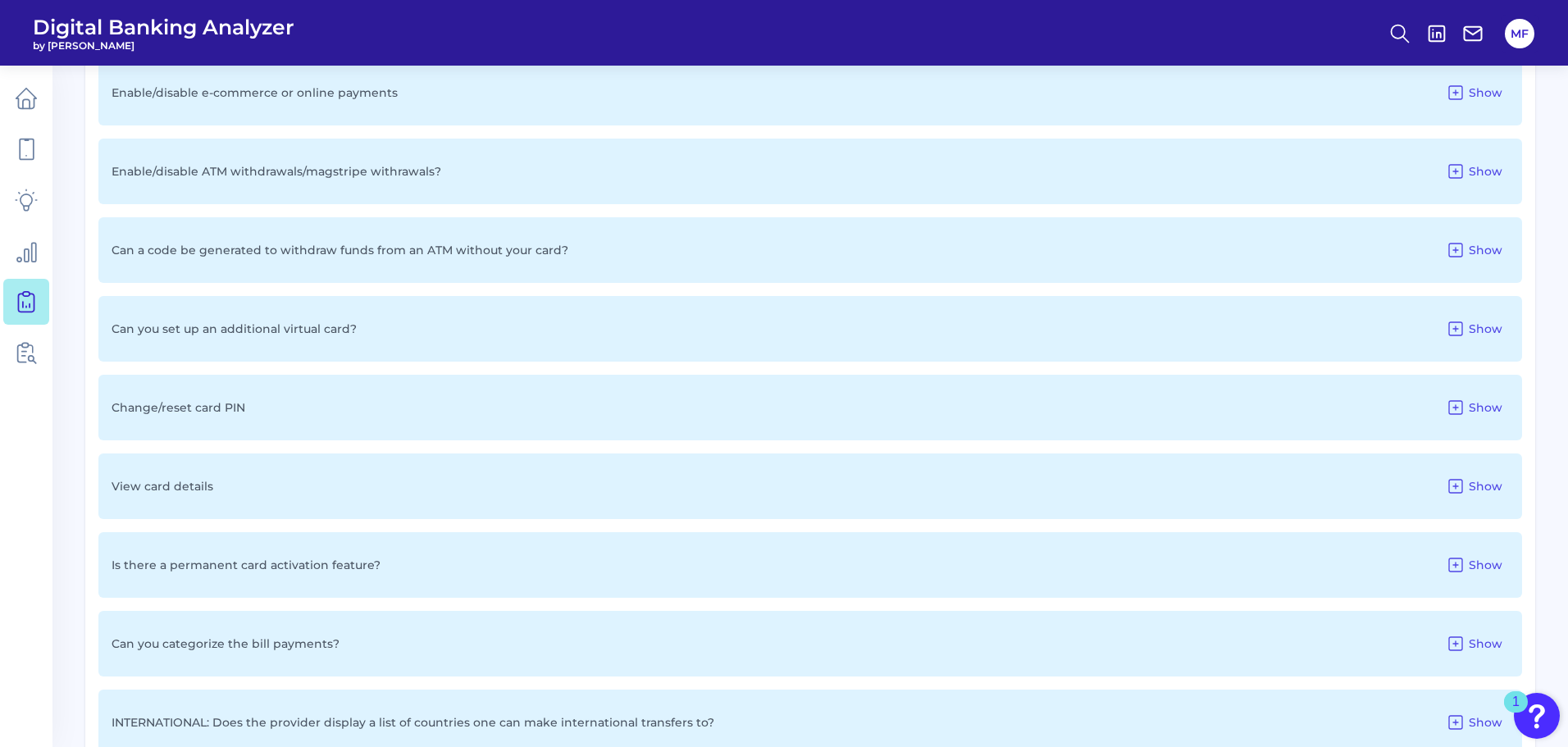
scroll to position [2326, 0]
click at [1479, 337] on button "Show" at bounding box center [1473, 328] width 70 height 27
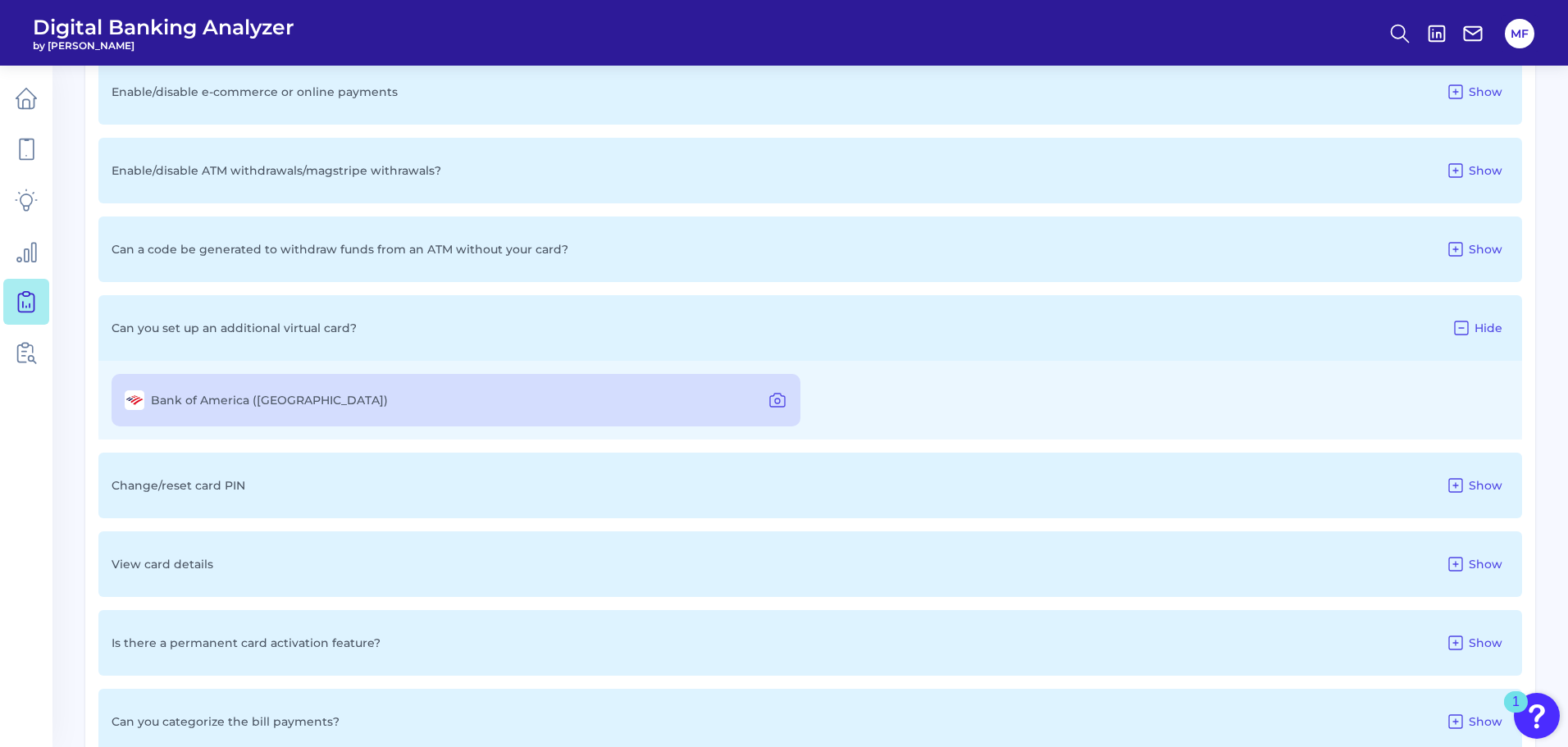
click at [1479, 337] on button "Hide" at bounding box center [1477, 328] width 64 height 27
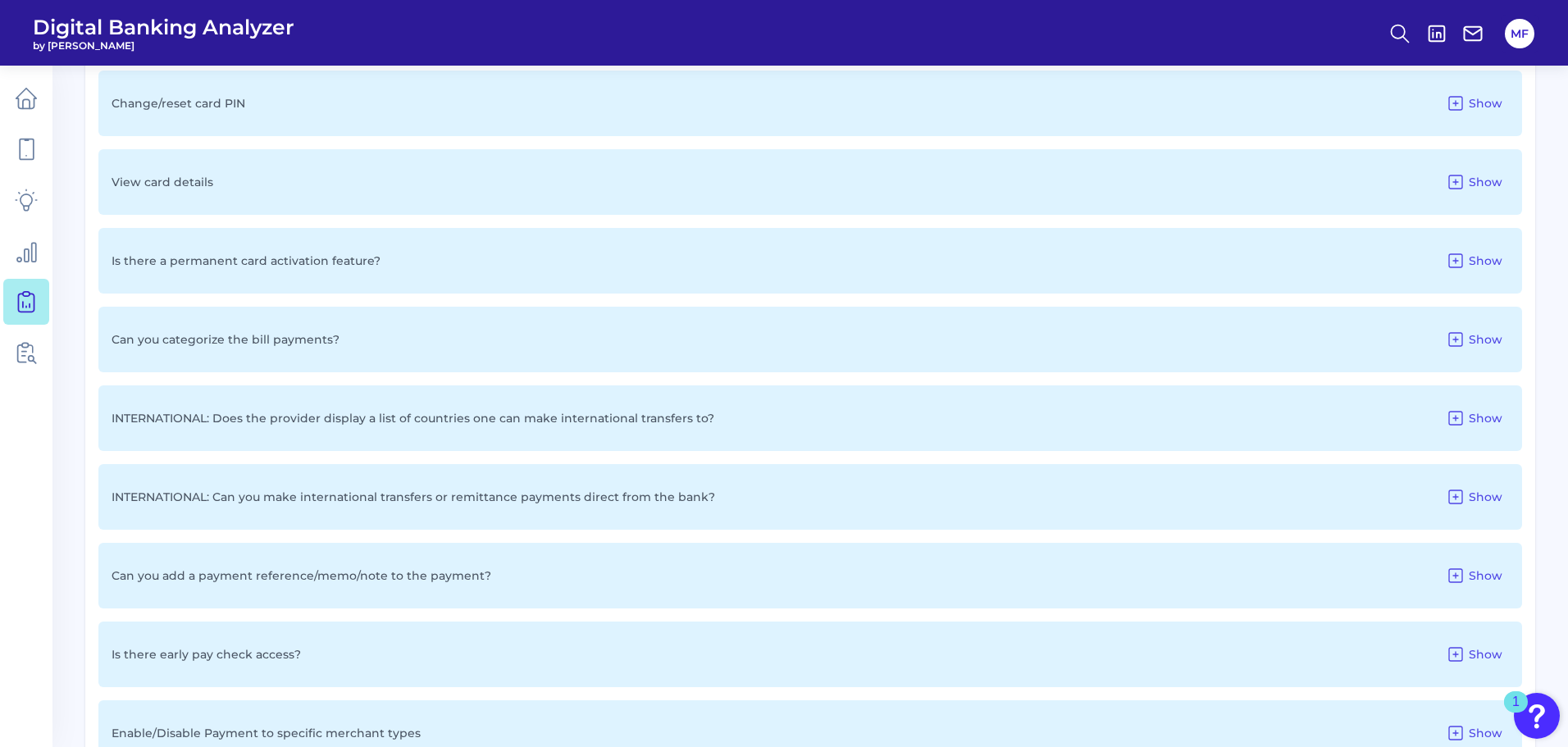
scroll to position [2634, 0]
click at [1480, 258] on span "Show" at bounding box center [1486, 256] width 34 height 15
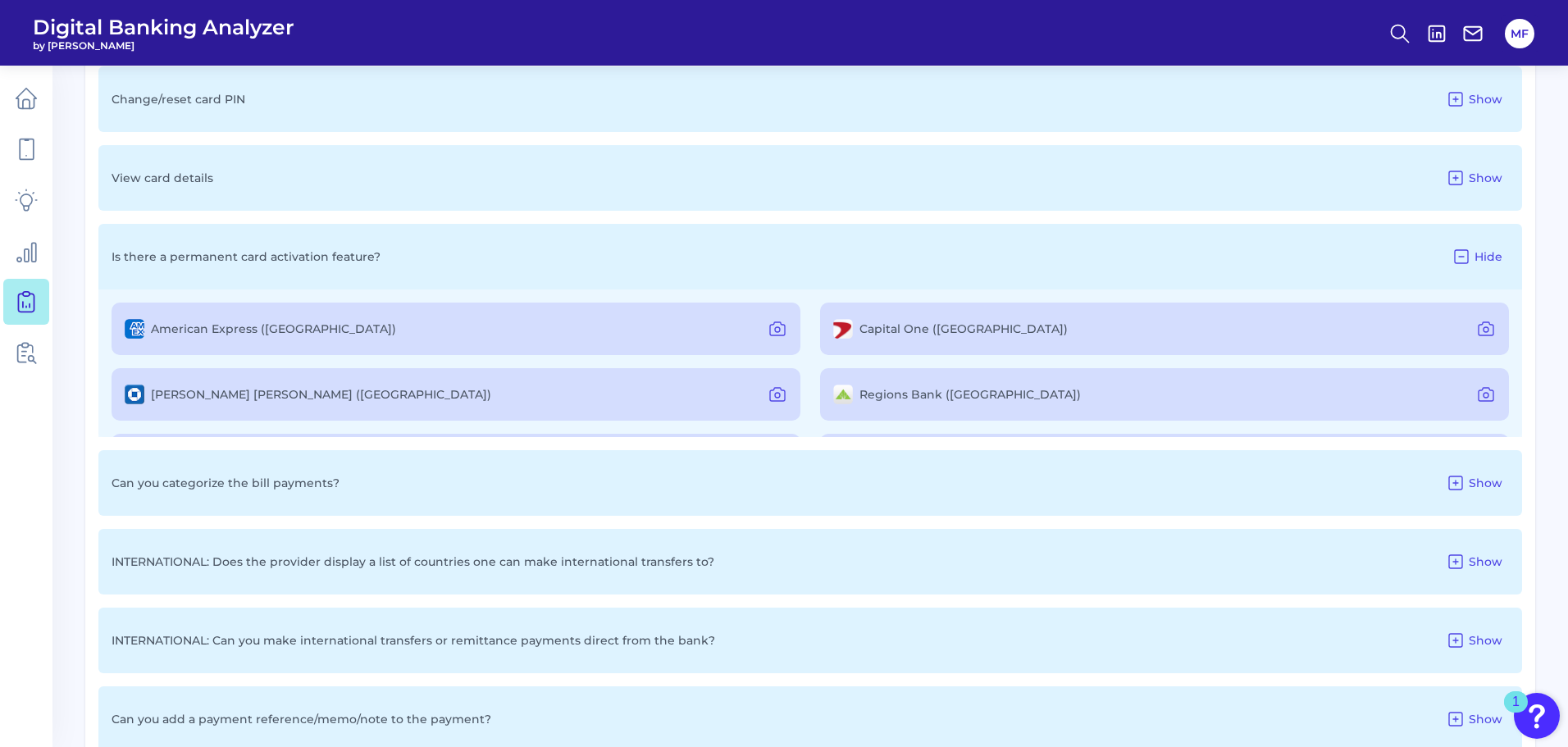
click at [1075, 332] on div "Capital One ([GEOGRAPHIC_DATA])" at bounding box center [1164, 328] width 689 height 52
click at [1487, 317] on button at bounding box center [1486, 329] width 33 height 27
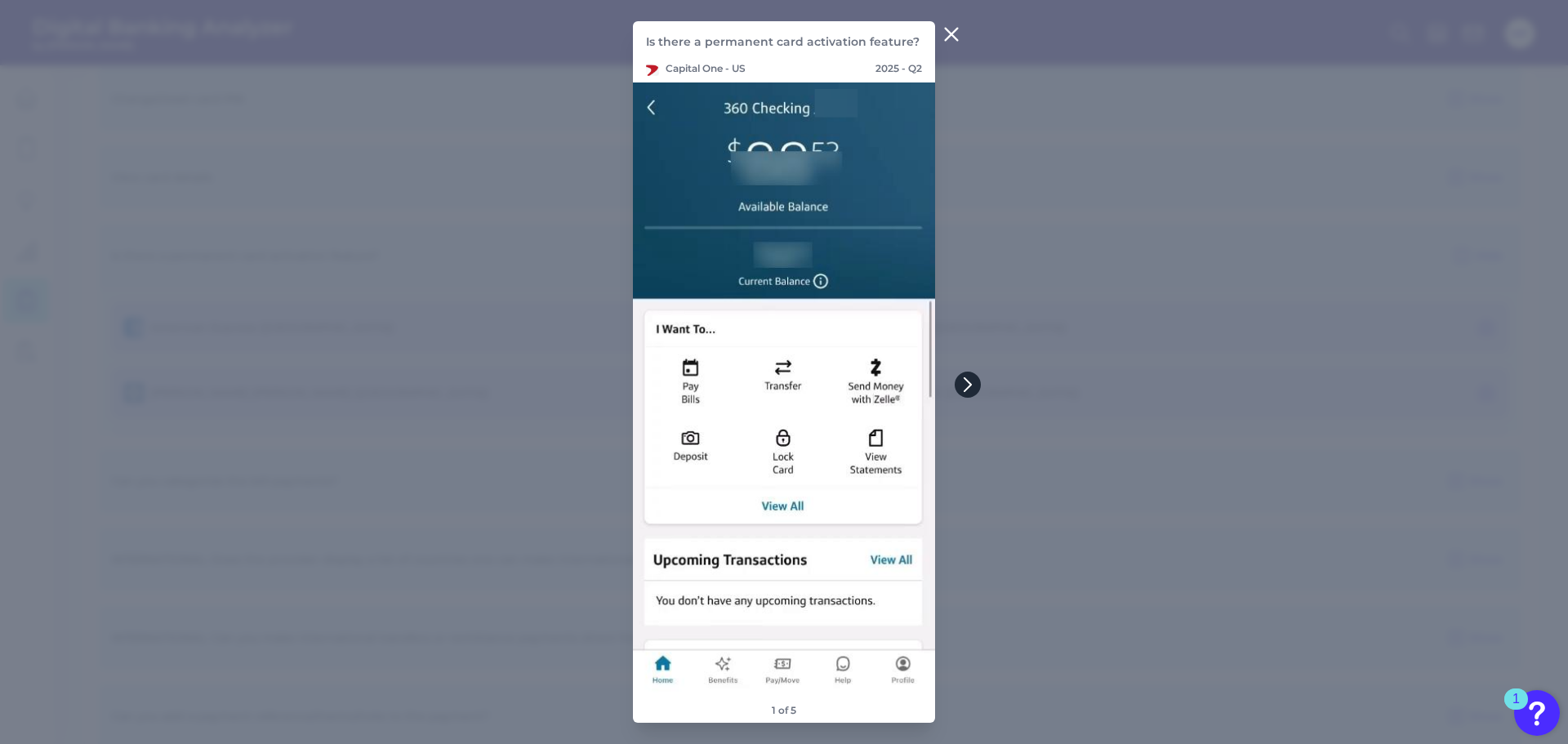
click at [965, 388] on icon at bounding box center [968, 384] width 15 height 15
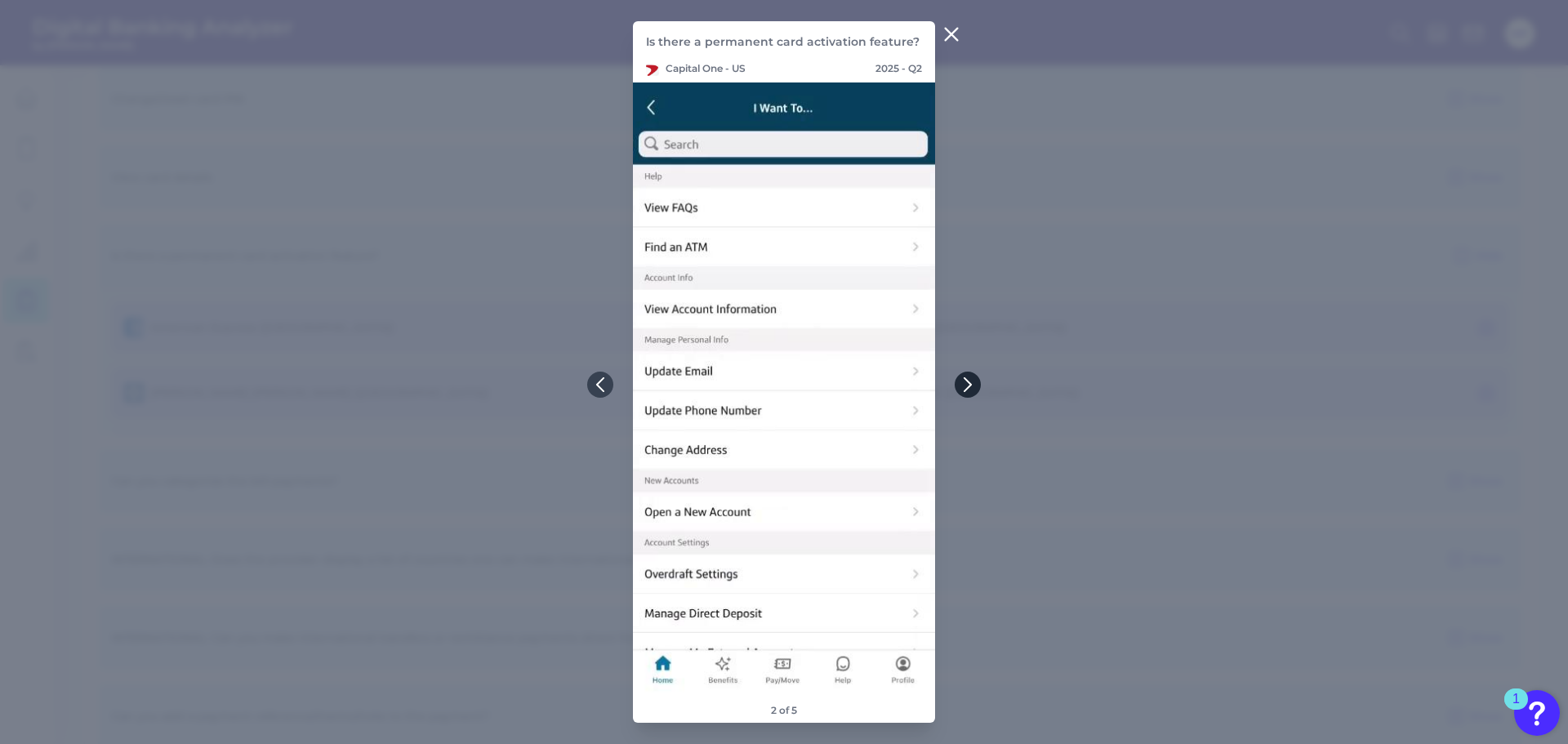
click at [965, 388] on icon at bounding box center [968, 384] width 15 height 15
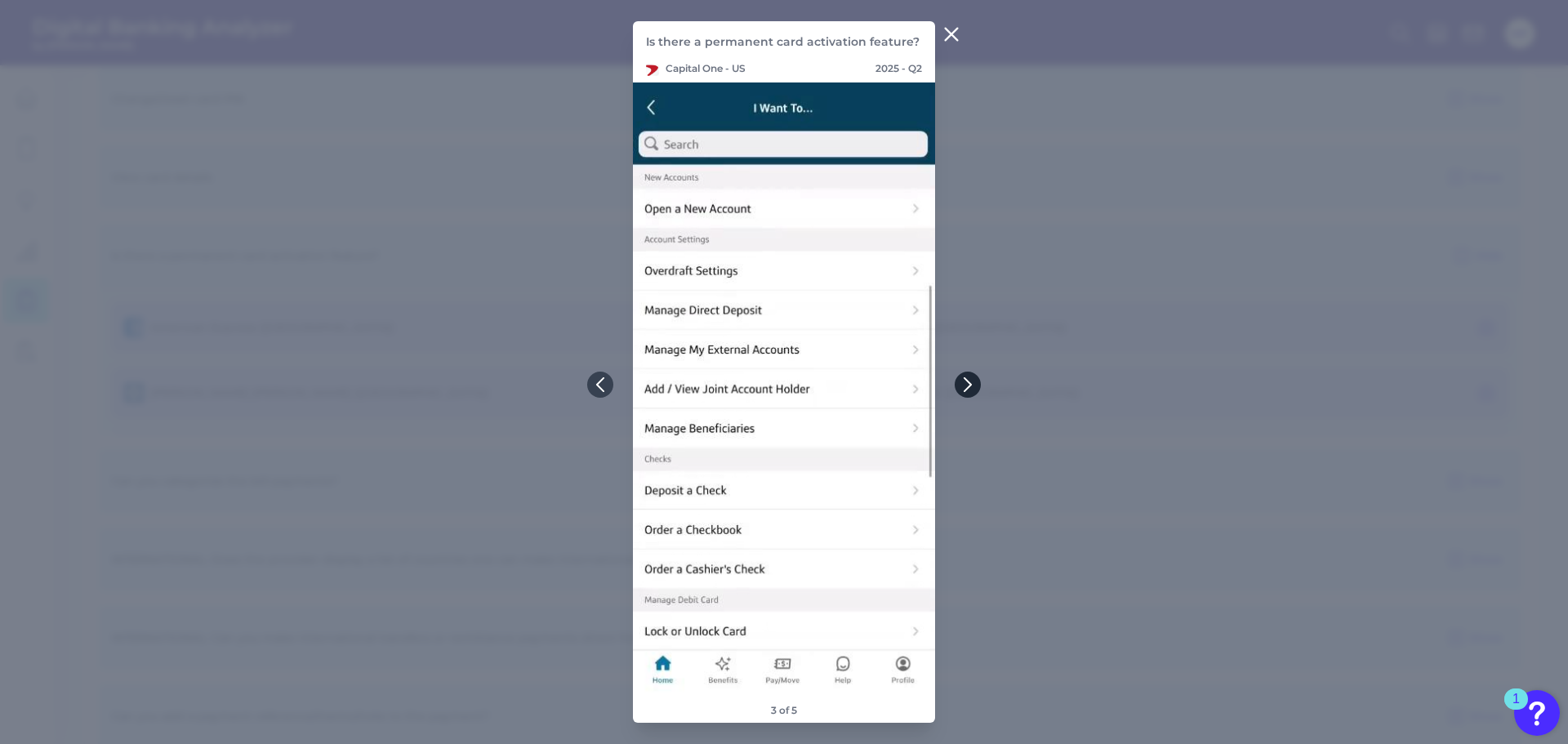
click at [965, 388] on icon at bounding box center [968, 384] width 15 height 15
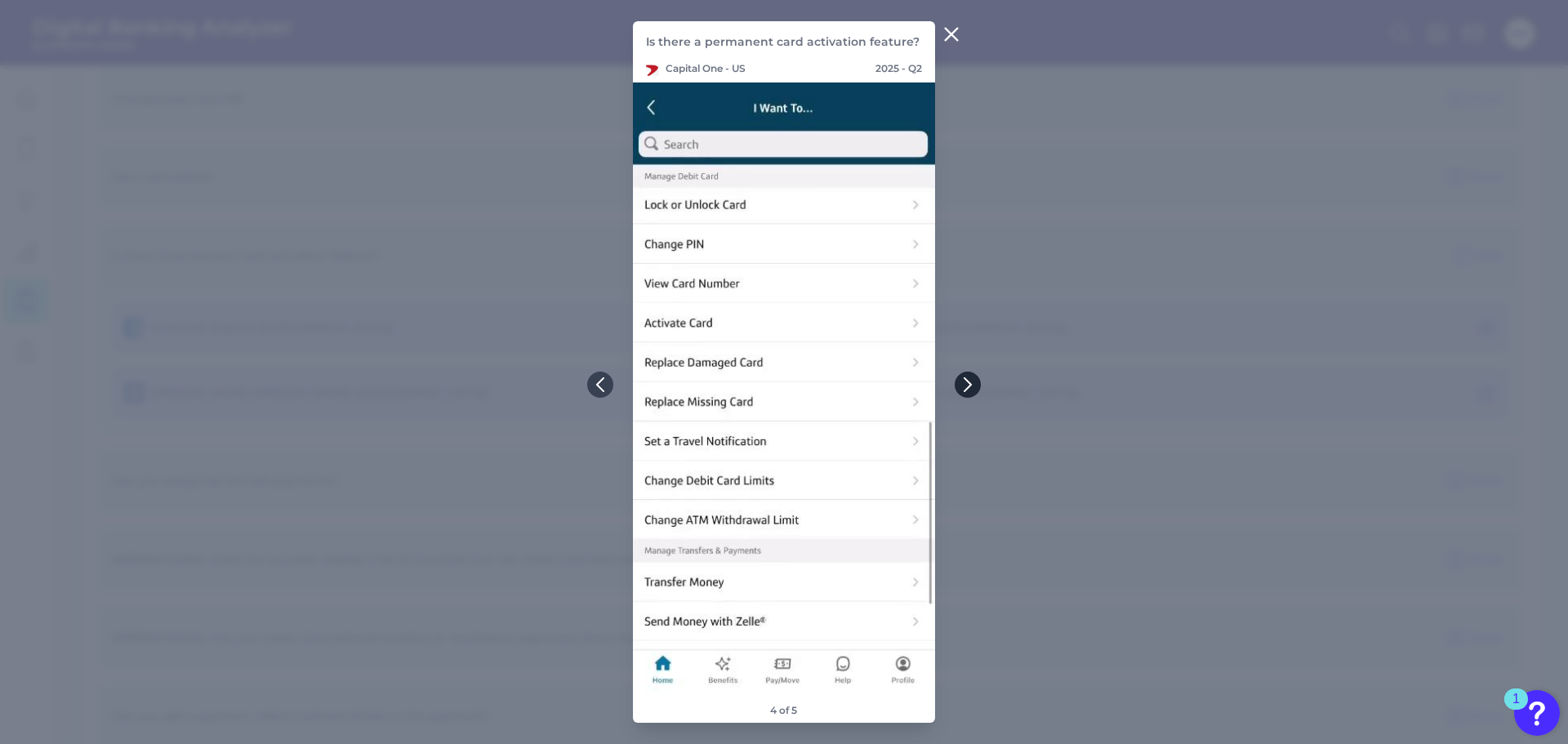
click at [965, 388] on icon at bounding box center [968, 384] width 15 height 15
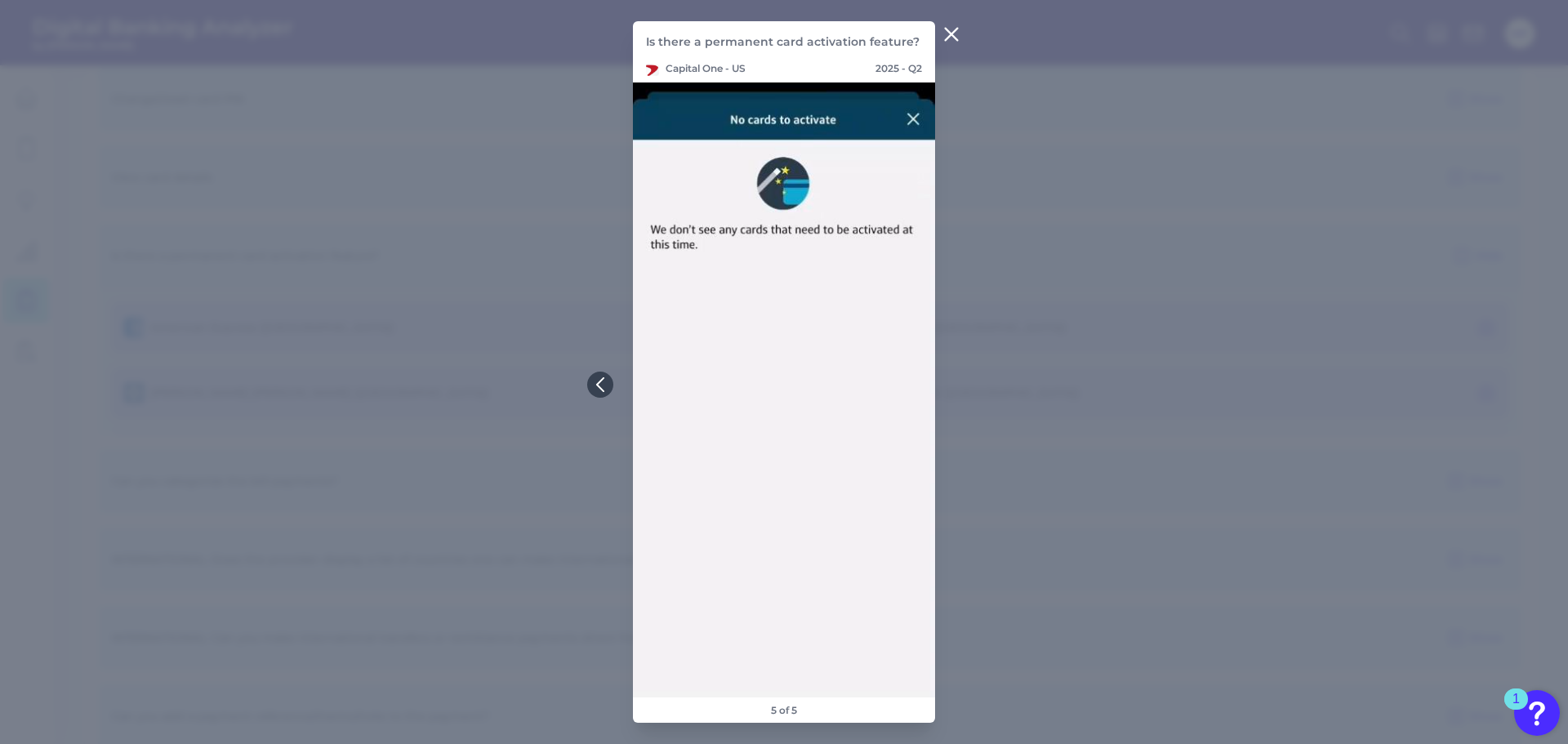
click at [955, 37] on icon at bounding box center [952, 34] width 12 height 12
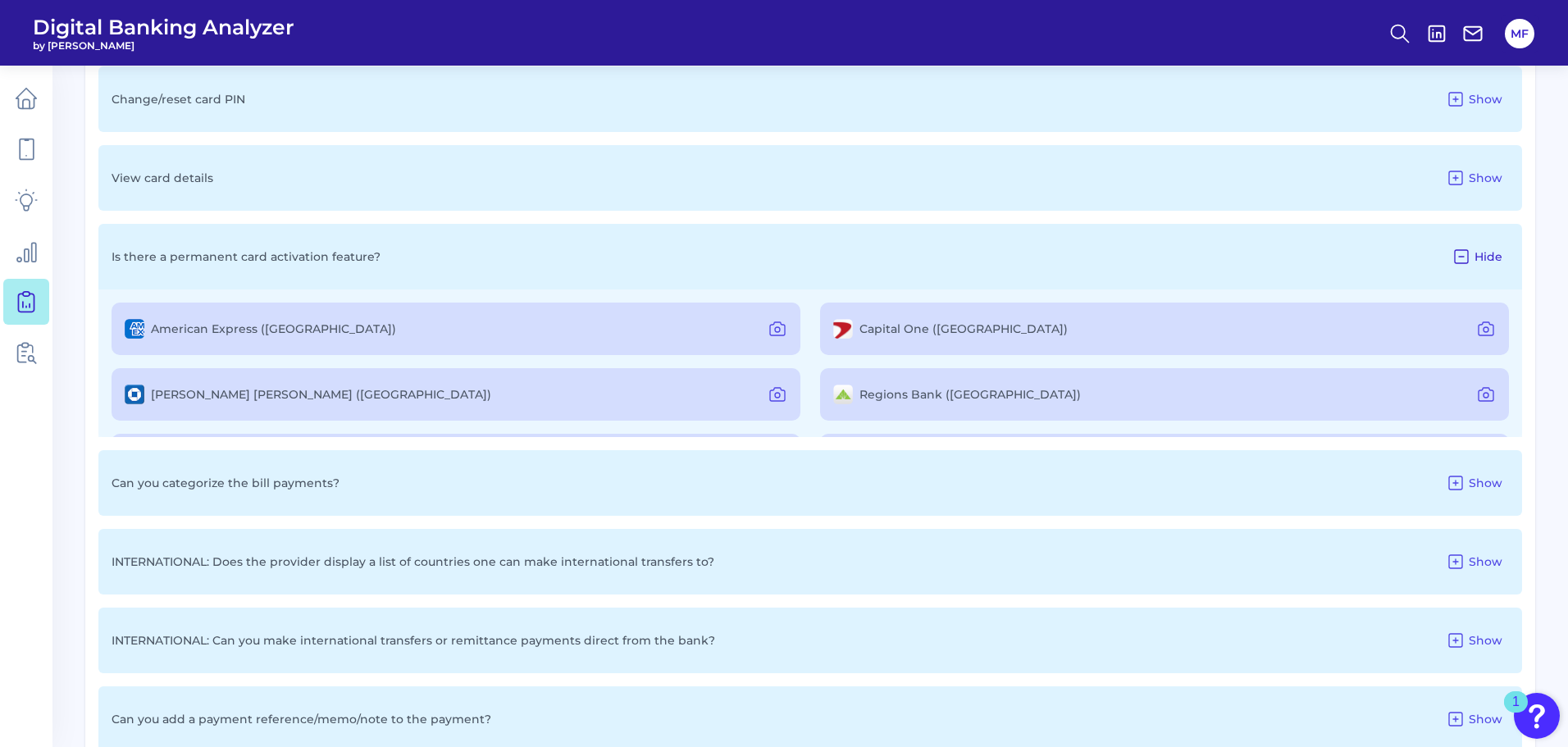
click at [1480, 255] on span "Hide" at bounding box center [1488, 256] width 28 height 15
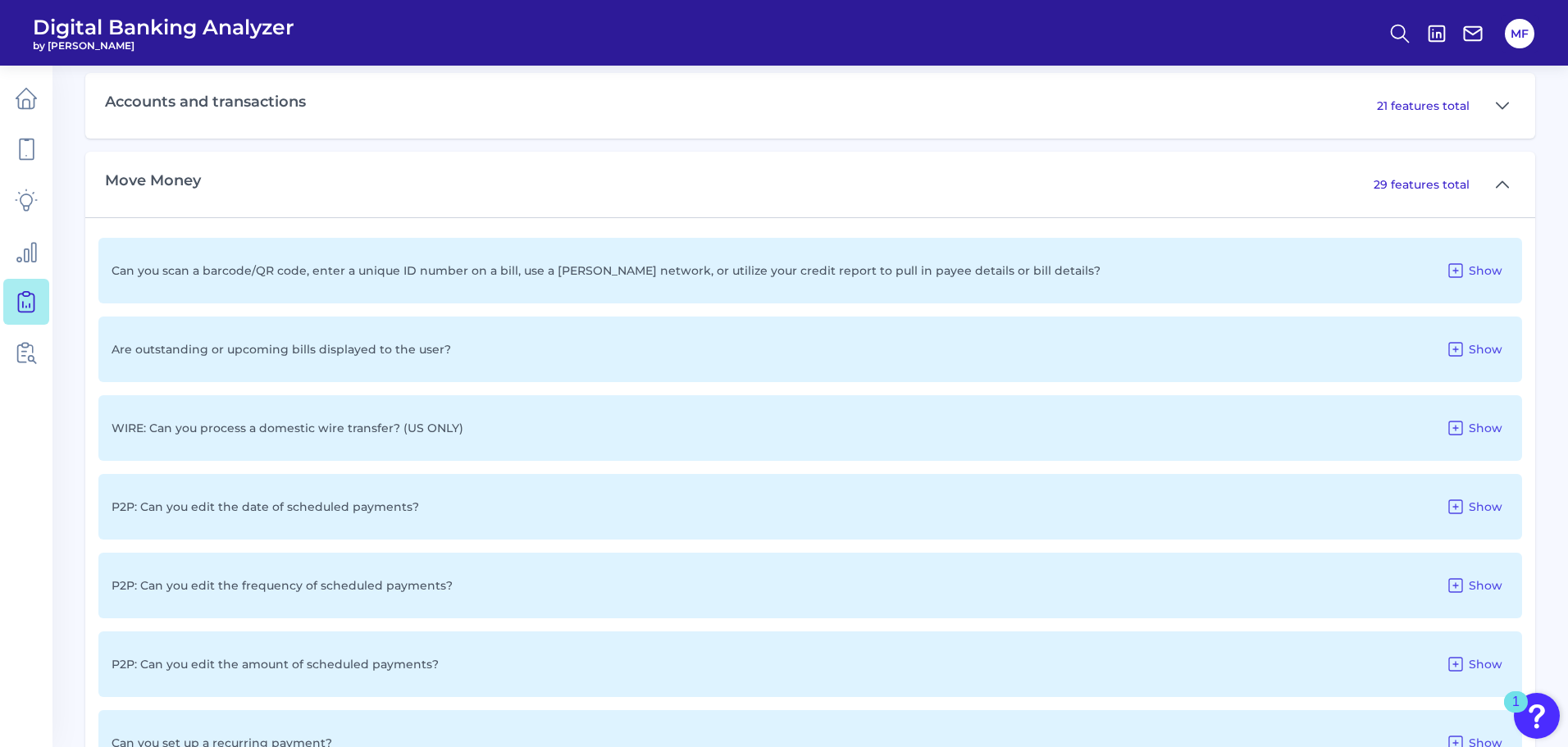
scroll to position [1046, 0]
click at [1508, 186] on icon at bounding box center [1502, 183] width 11 height 5
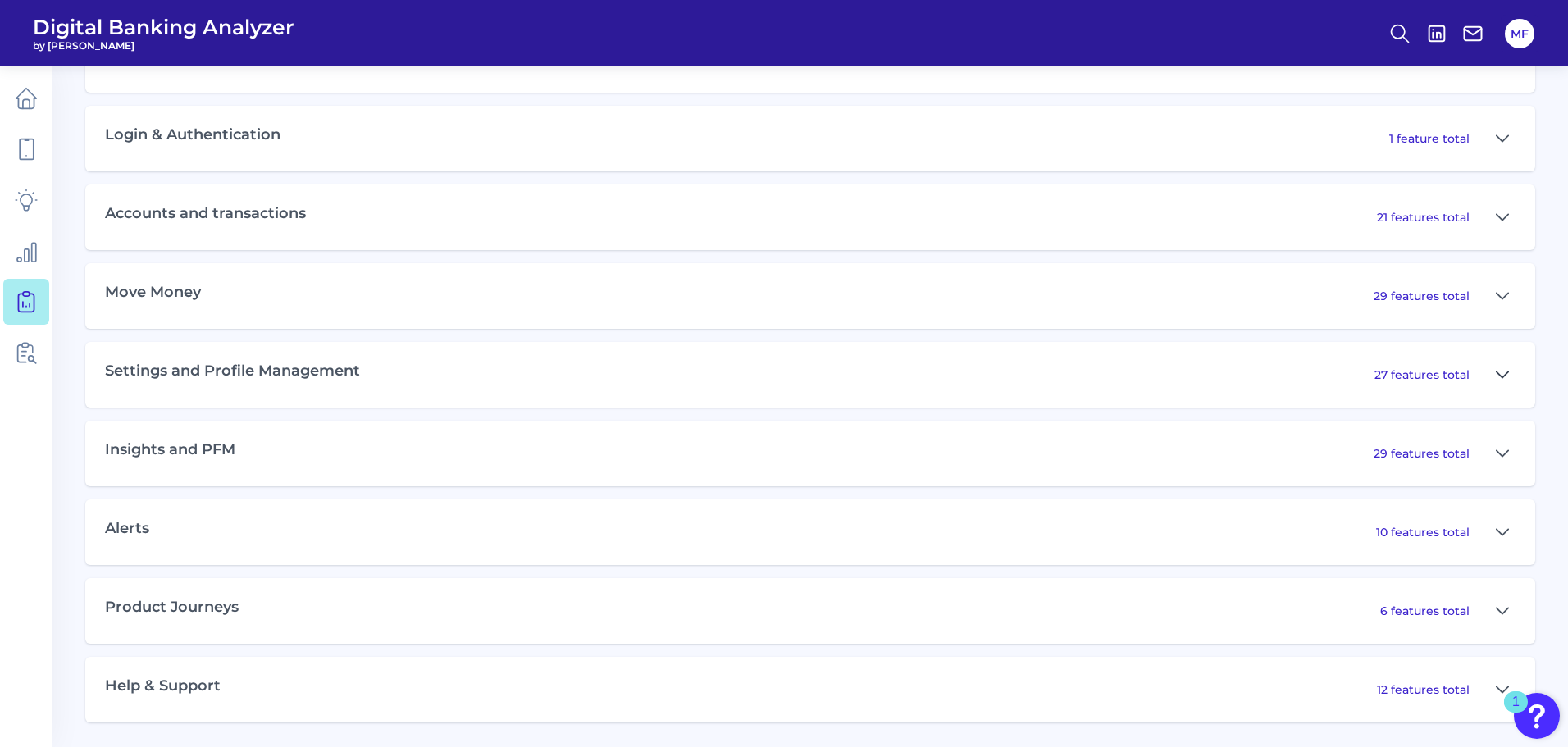
click at [1503, 367] on icon at bounding box center [1502, 375] width 13 height 19
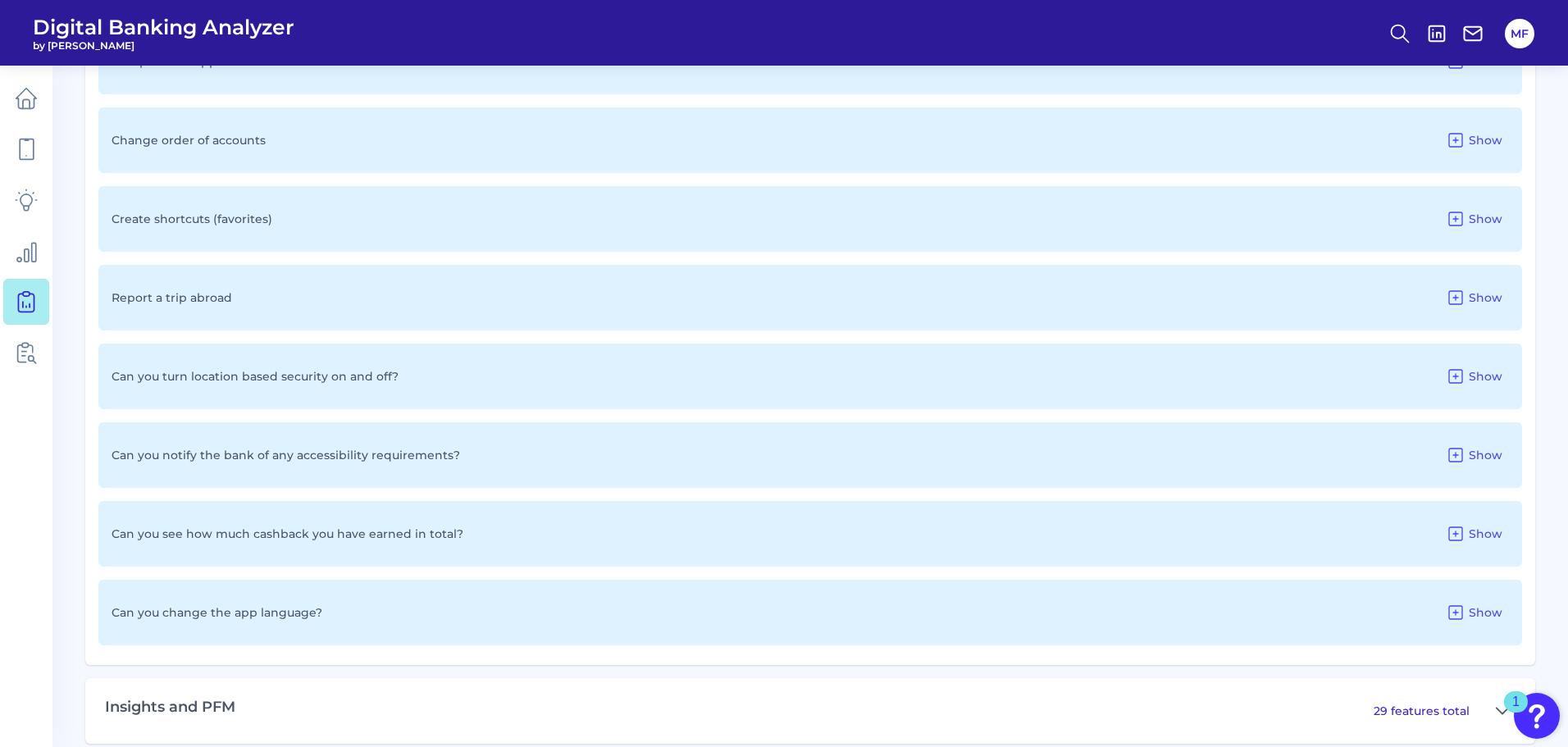
scroll to position [2832, 0]
